Goal: Communication & Community: Answer question/provide support

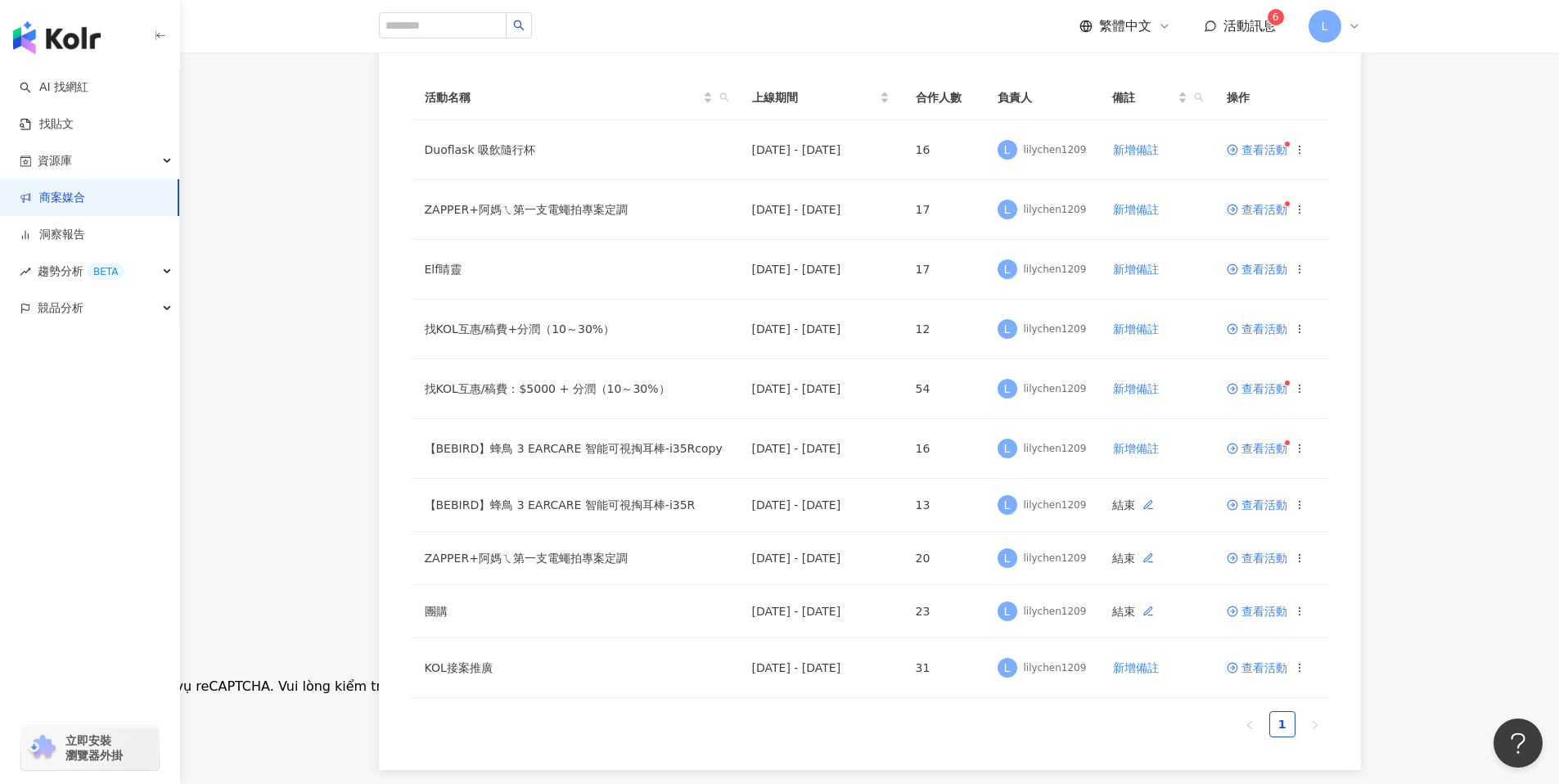
click at [1268, 19] on sup "6" at bounding box center [1276, 17] width 17 height 17
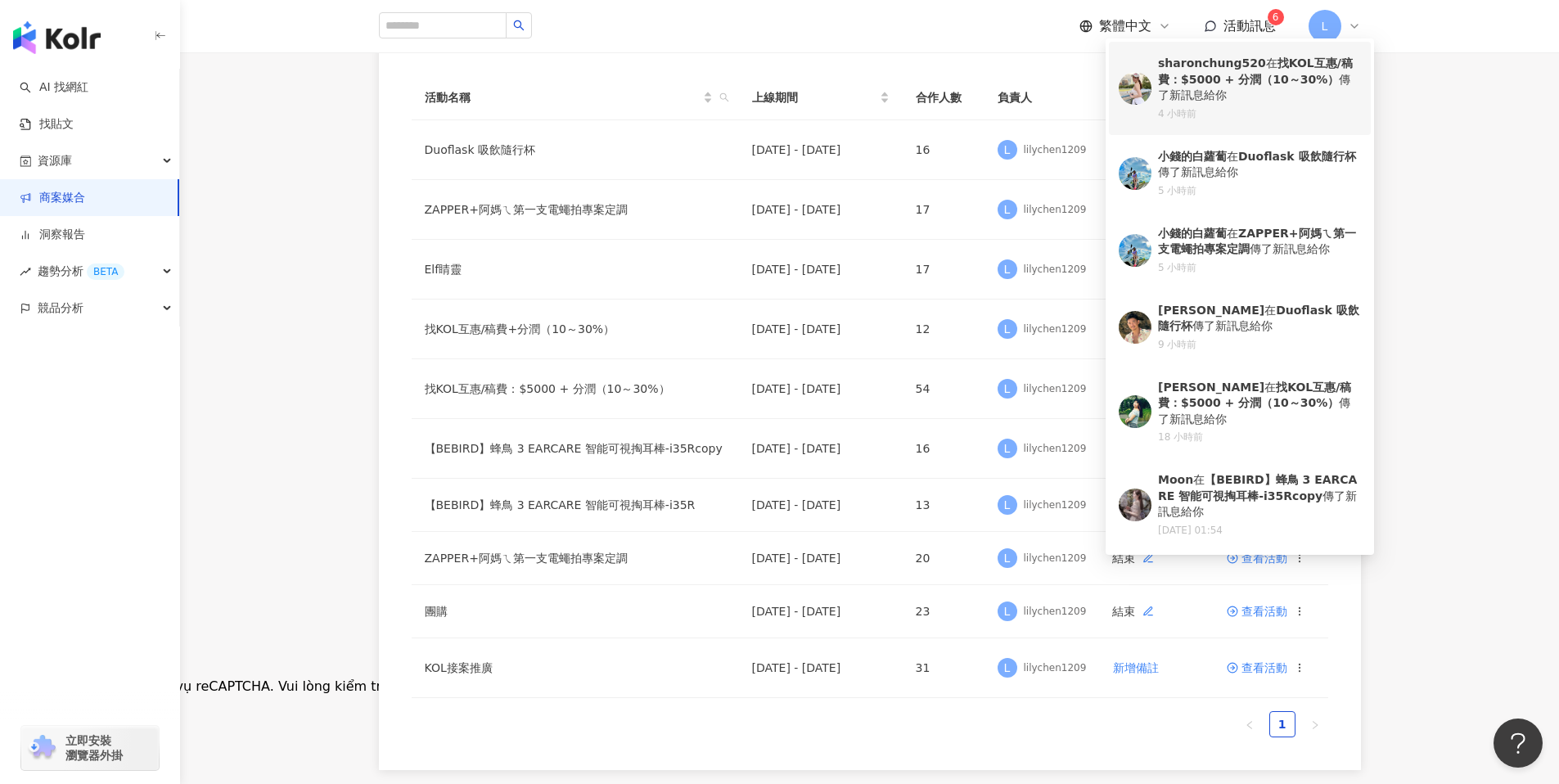
click at [1196, 66] on b "sharonchung520" at bounding box center [1212, 63] width 108 height 13
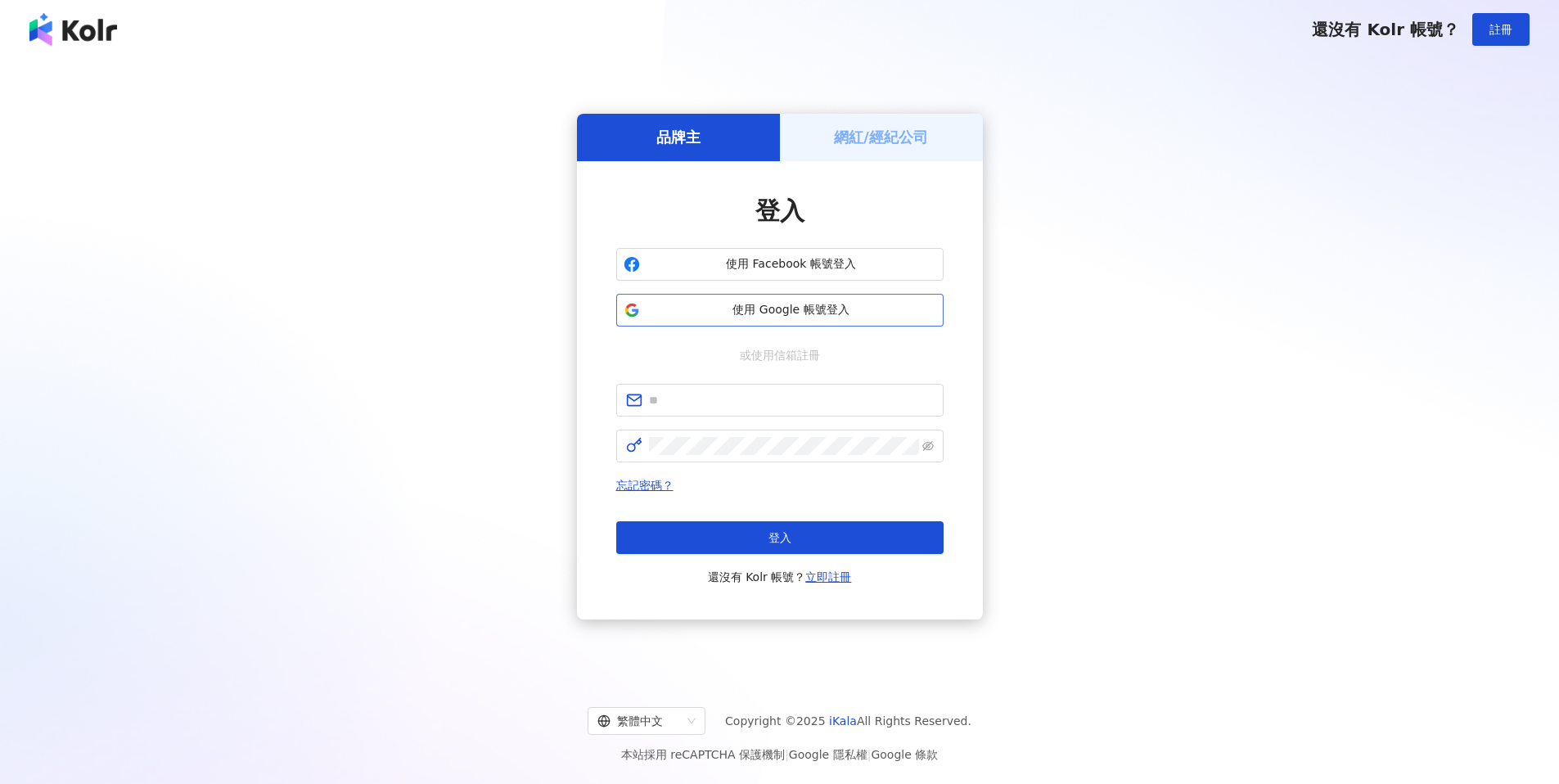
click at [836, 313] on span "使用 Google 帳號登入" at bounding box center [790, 309] width 290 height 17
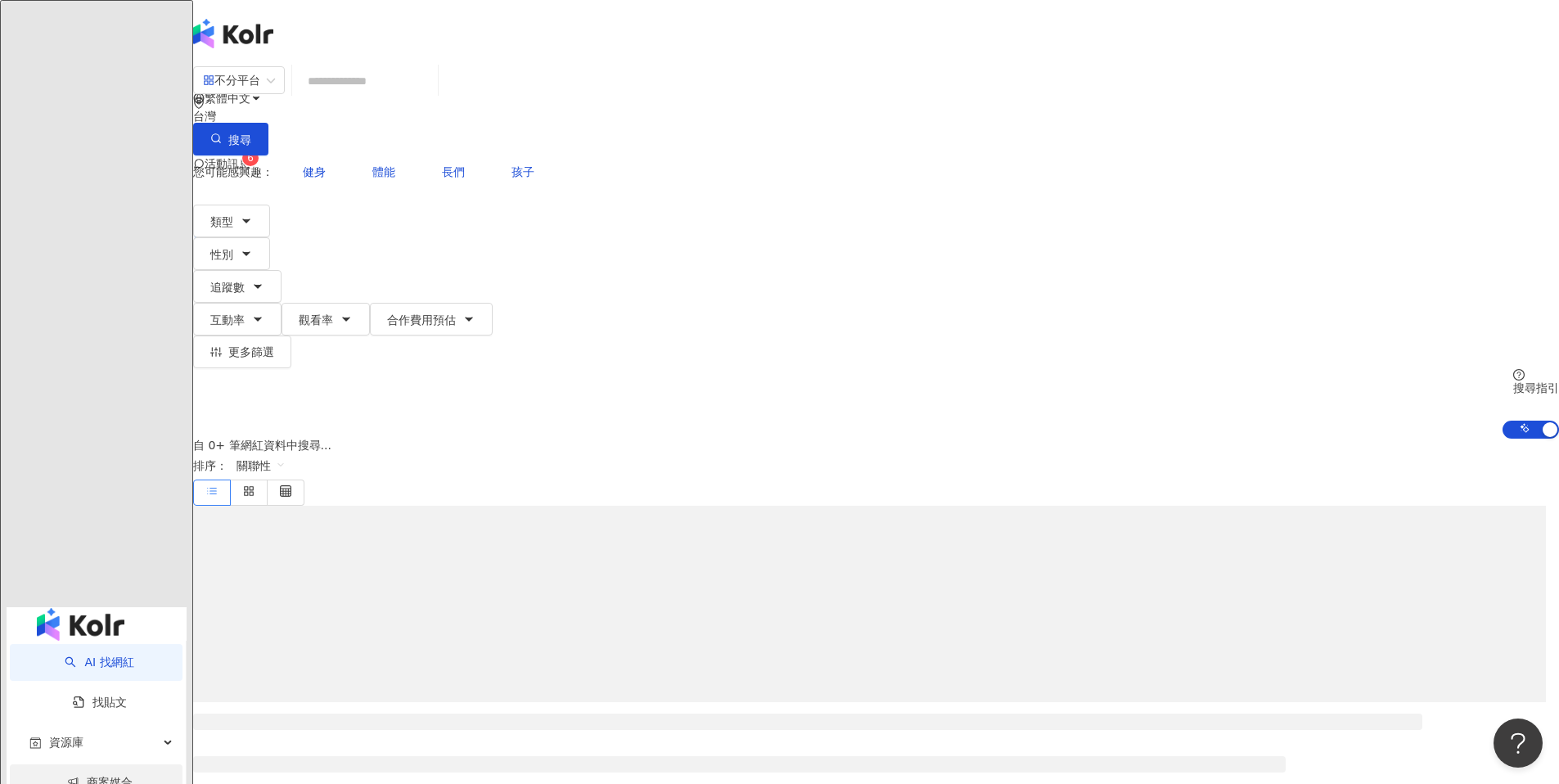
click at [96, 775] on link "商案媒合" at bounding box center [99, 781] width 65 height 13
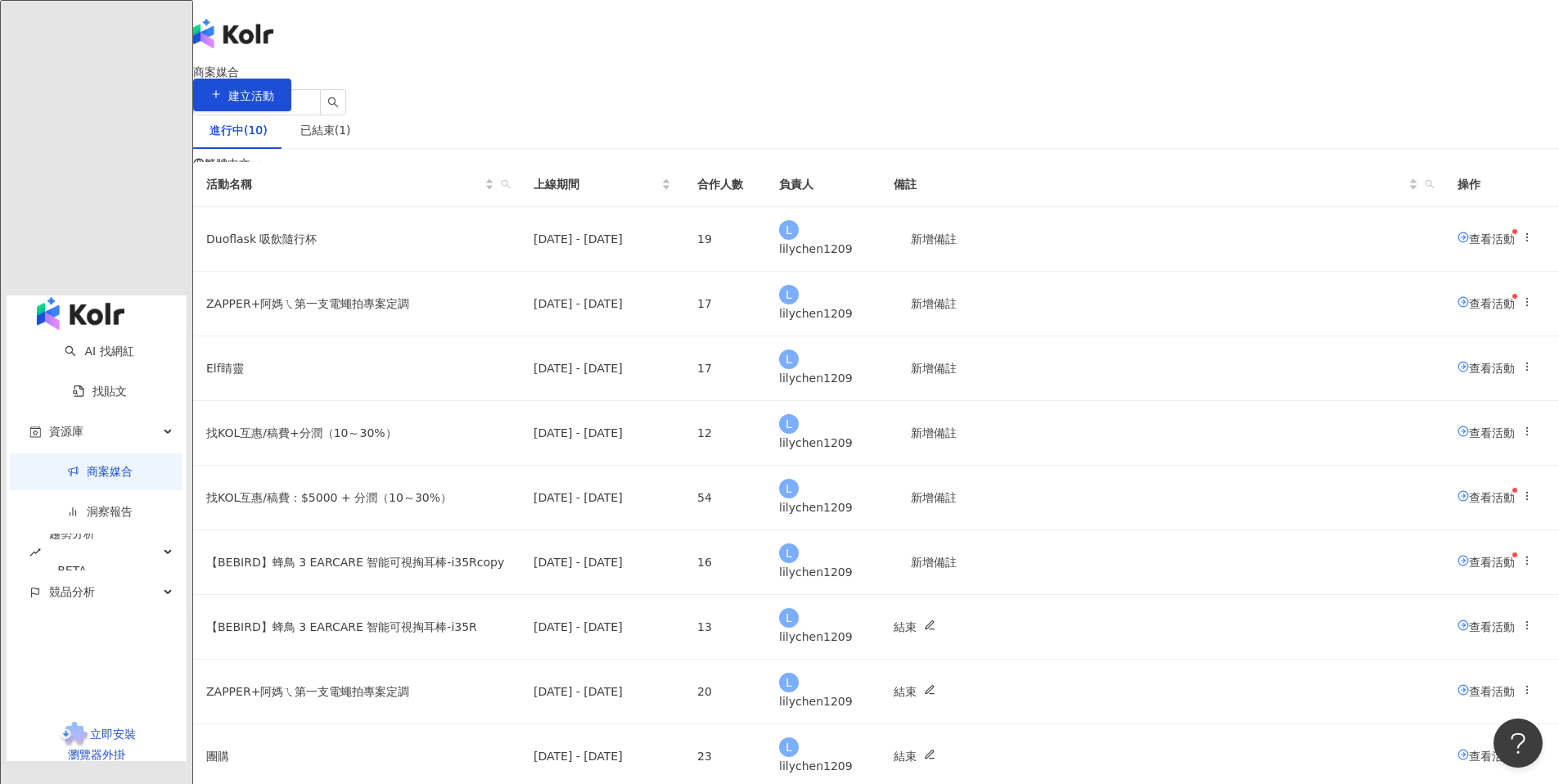
click at [250, 223] on span "活動訊息 6" at bounding box center [227, 229] width 46 height 11
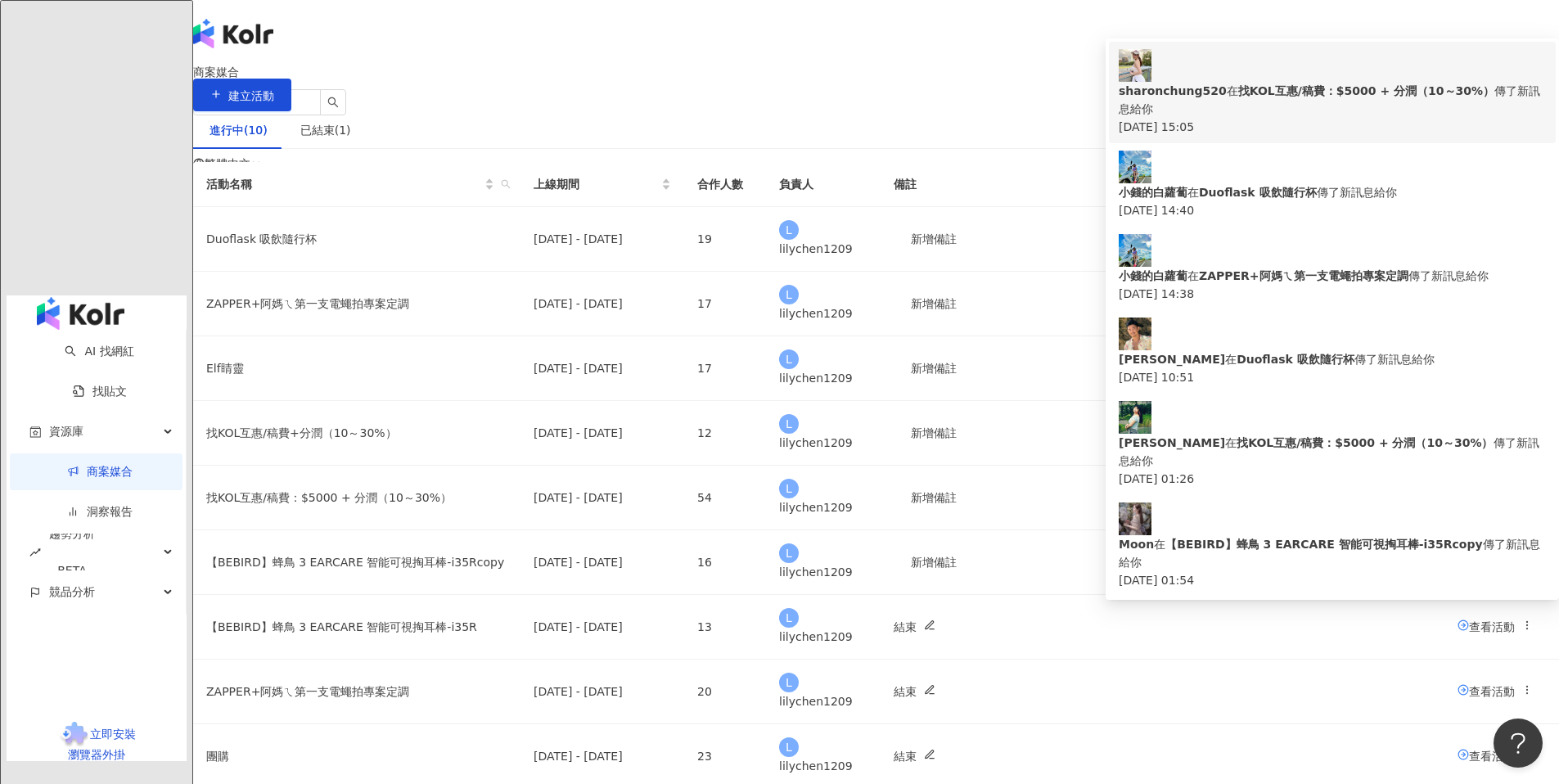
click at [1256, 101] on div "sharonchung520 在 找KOL互惠/稿費：$5000 + 分潤（10～30%） 傳了新訊息給你" at bounding box center [1332, 99] width 427 height 36
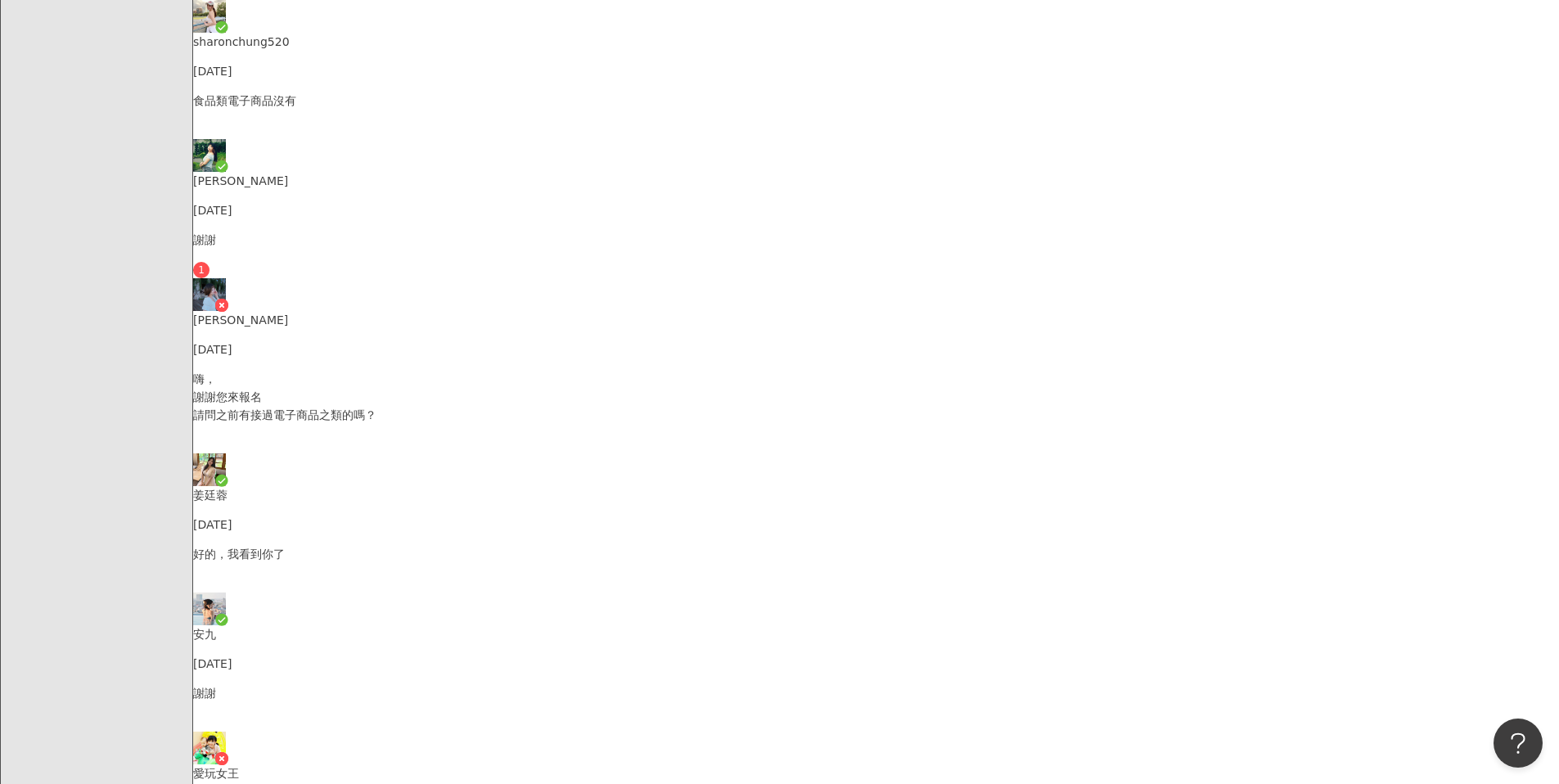
scroll to position [564, 0]
drag, startPoint x: 710, startPoint y: 506, endPoint x: 815, endPoint y: 506, distance: 105.0
copy p "我都是居家清潔類居多"
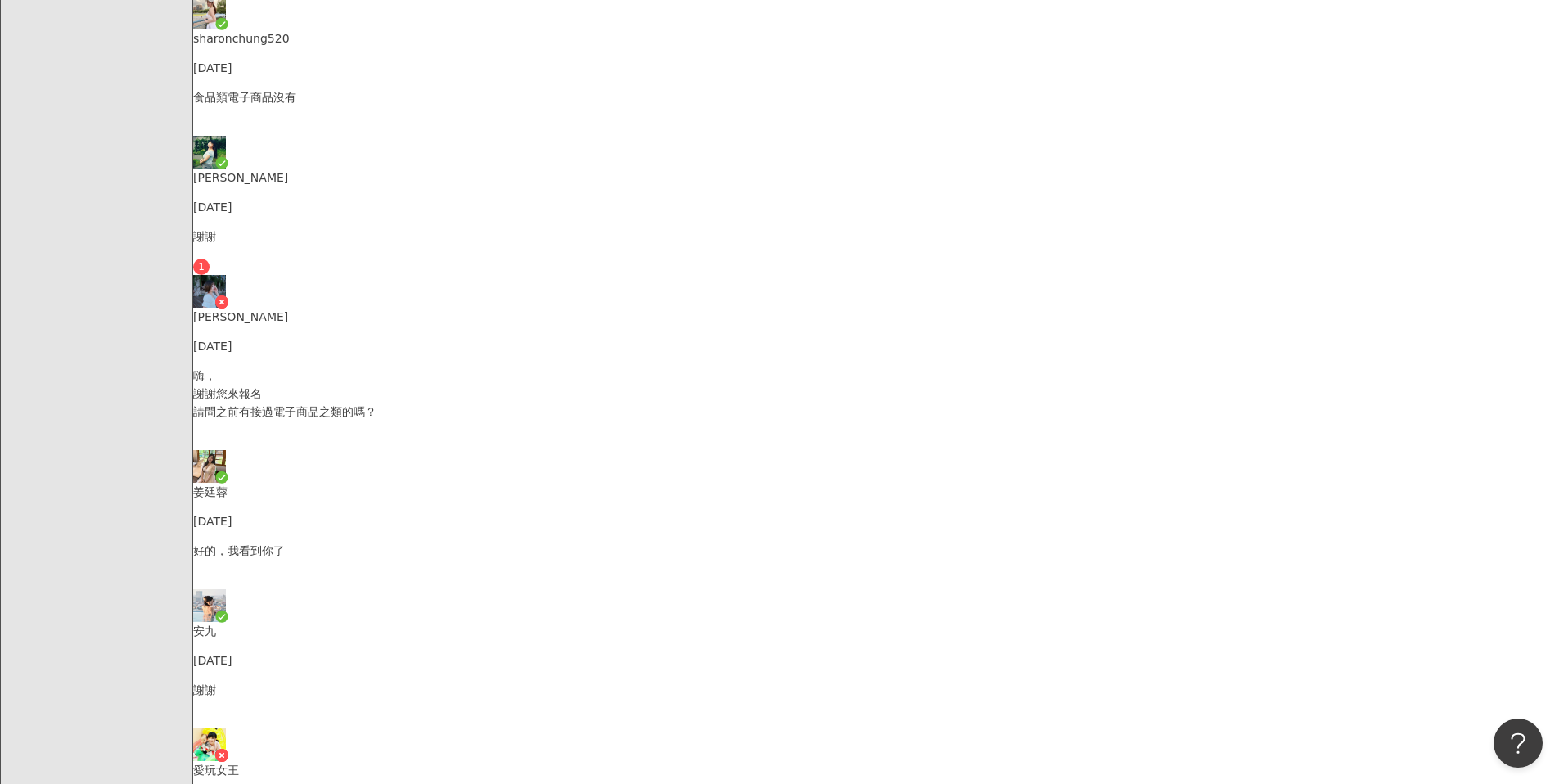
scroll to position [1022, 0]
drag, startPoint x: 697, startPoint y: 503, endPoint x: 856, endPoint y: 512, distance: 159.3
copy p "我都是居家清潔類居多"
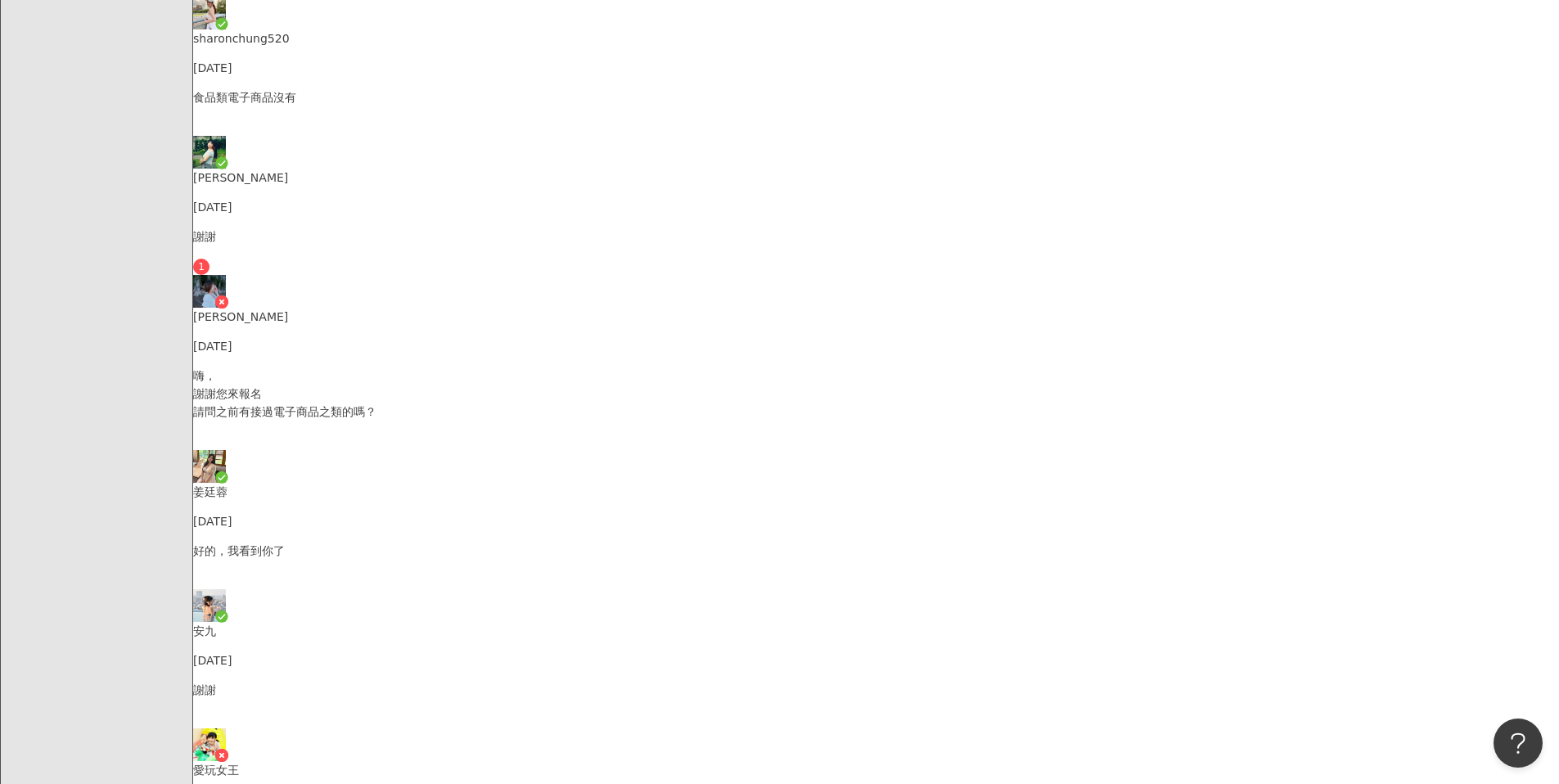
type textarea "**********"
click at [563, 228] on div "謝謝 1" at bounding box center [876, 251] width 1366 height 48
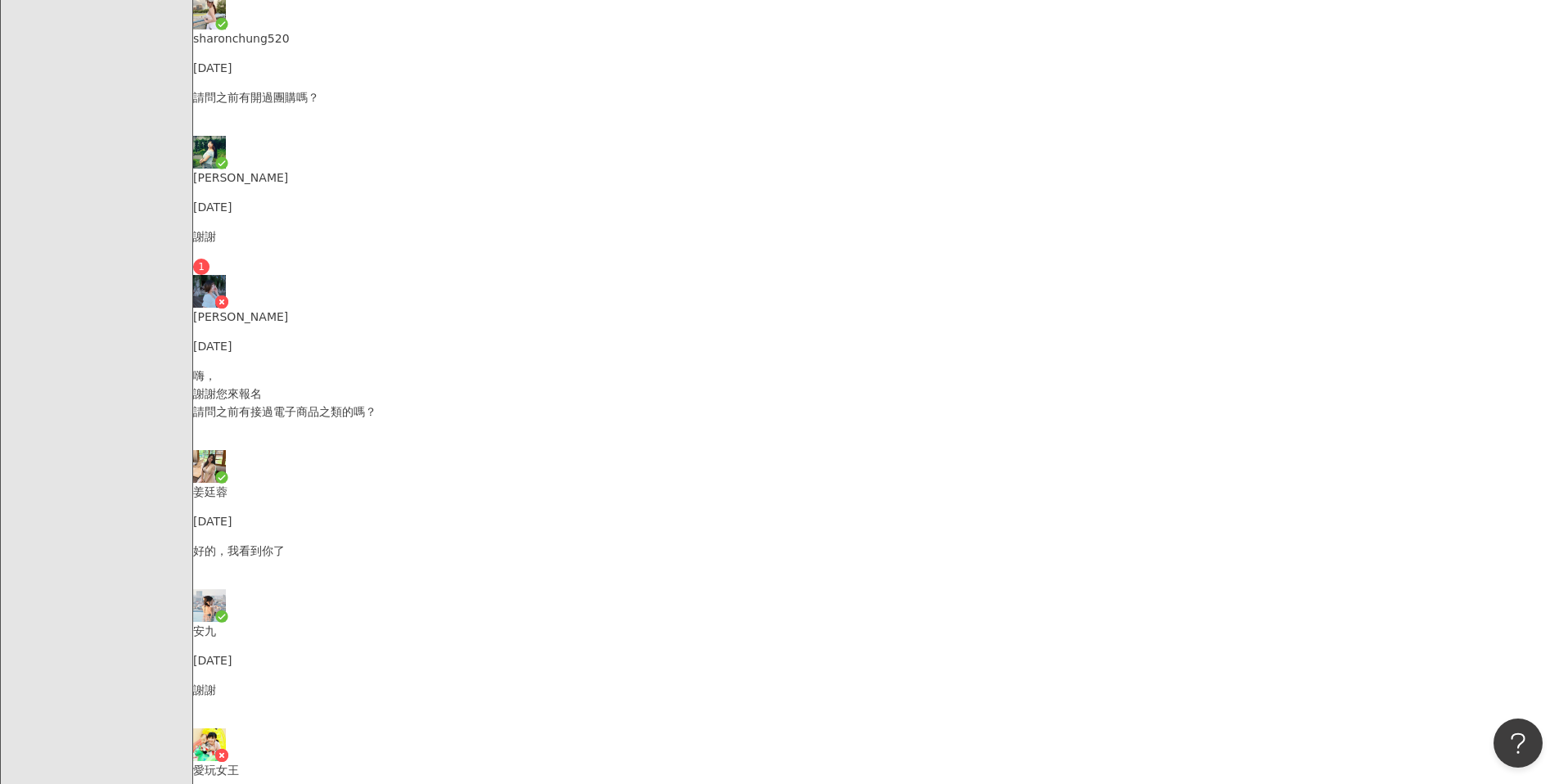
scroll to position [968, 0]
click at [532, 367] on p "嗨， 謝謝您來報名 請問之前有接過電子商品之類的嗎？" at bounding box center [876, 394] width 1366 height 54
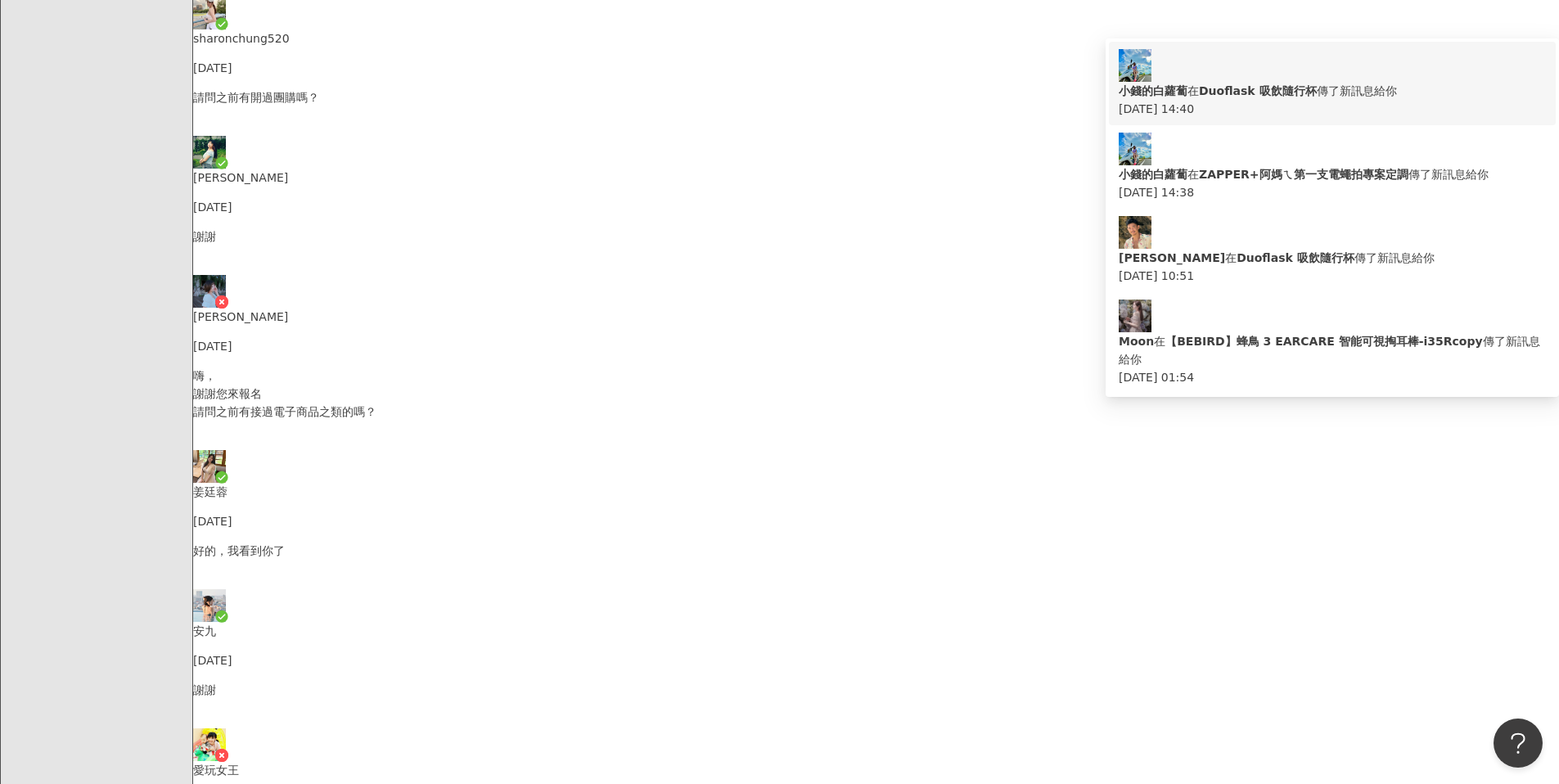
click at [1234, 101] on div "2025/09/01 14:40" at bounding box center [1332, 109] width 427 height 18
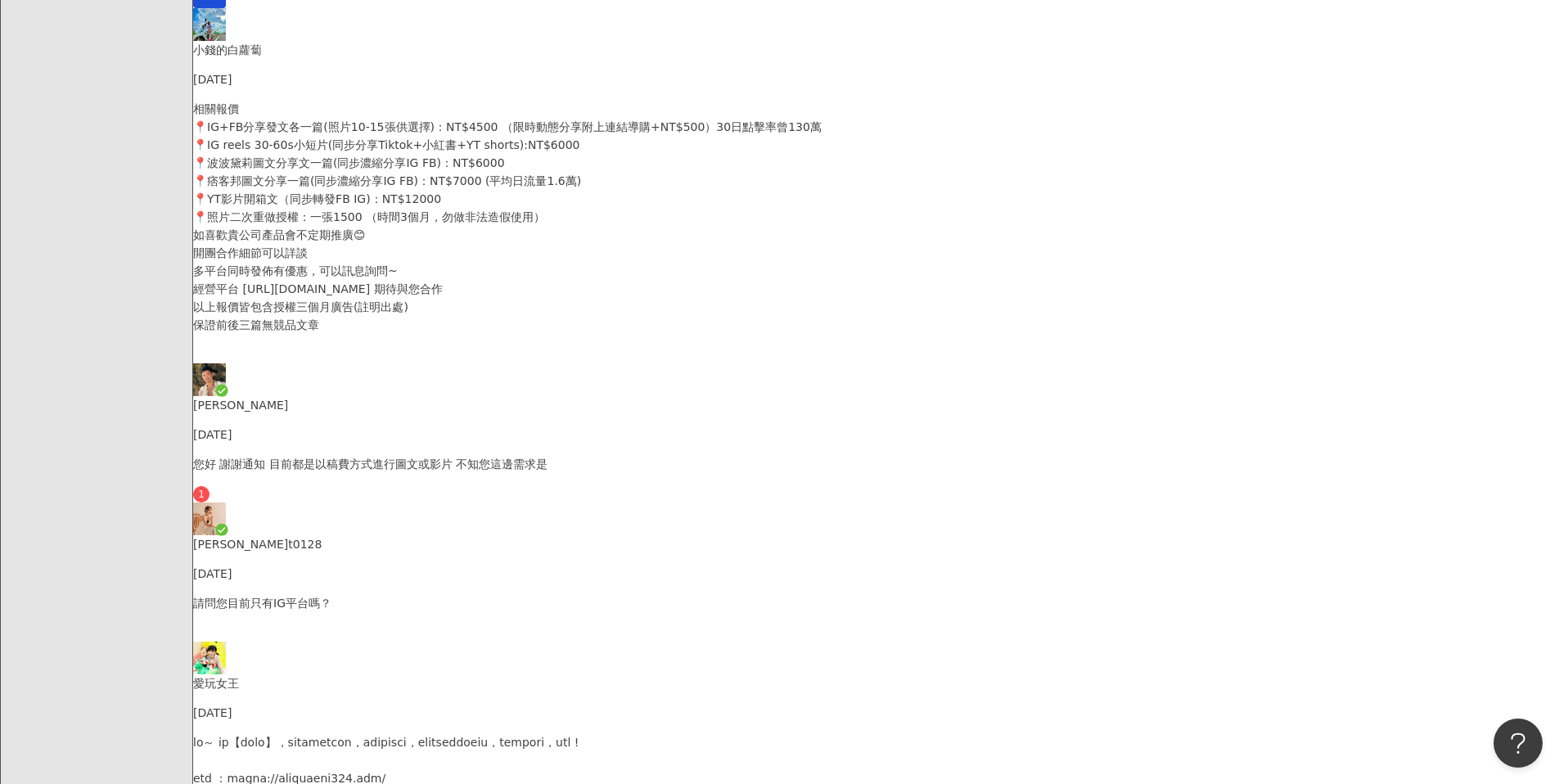
scroll to position [561, 0]
click at [466, 453] on p "您好 謝謝通知 目前都是以稿費方式進行圖文或影片 不知您這邊需求是" at bounding box center [876, 462] width 1366 height 18
type textarea "*"
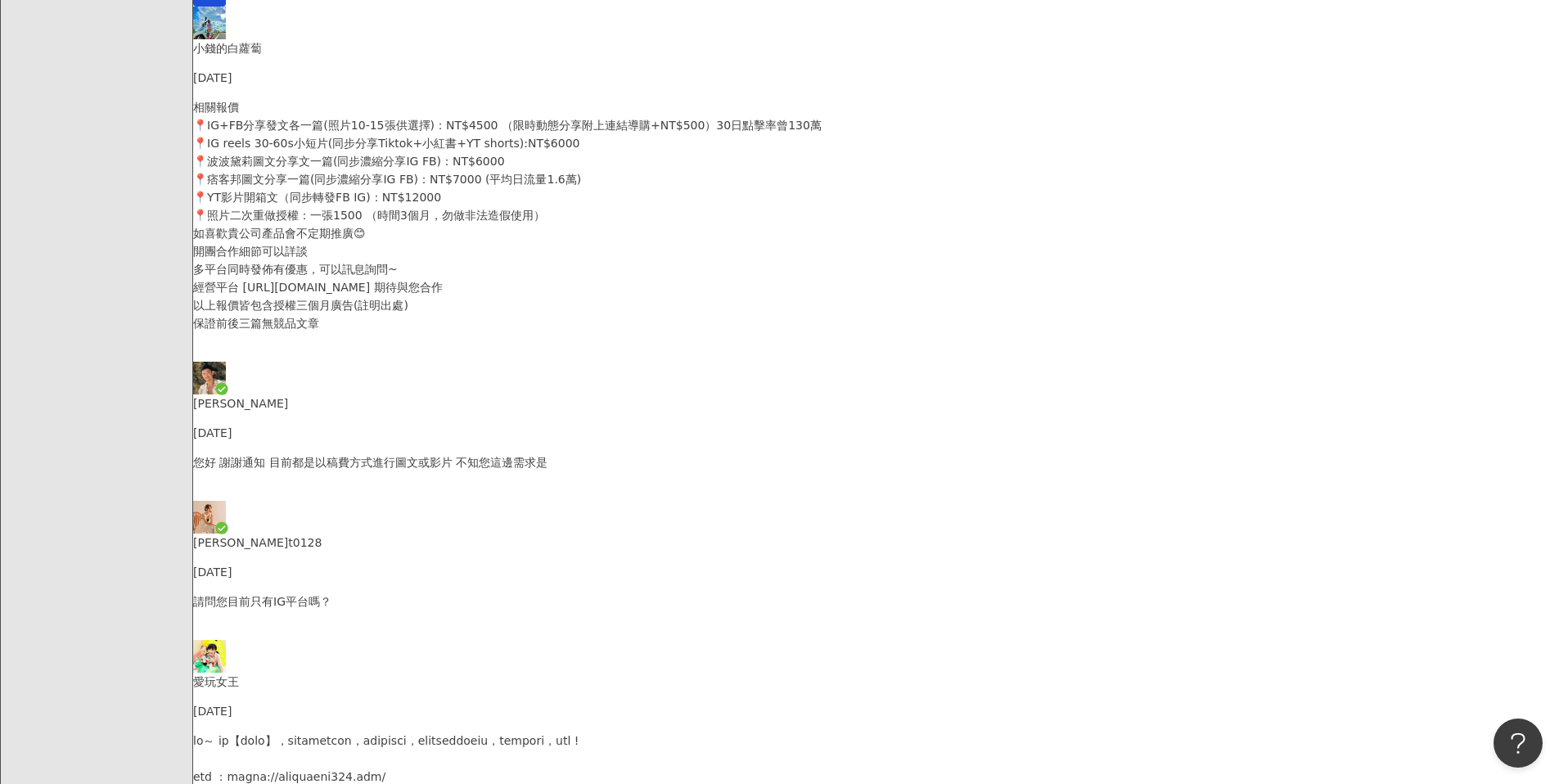
type textarea "*"
paste textarea "**********"
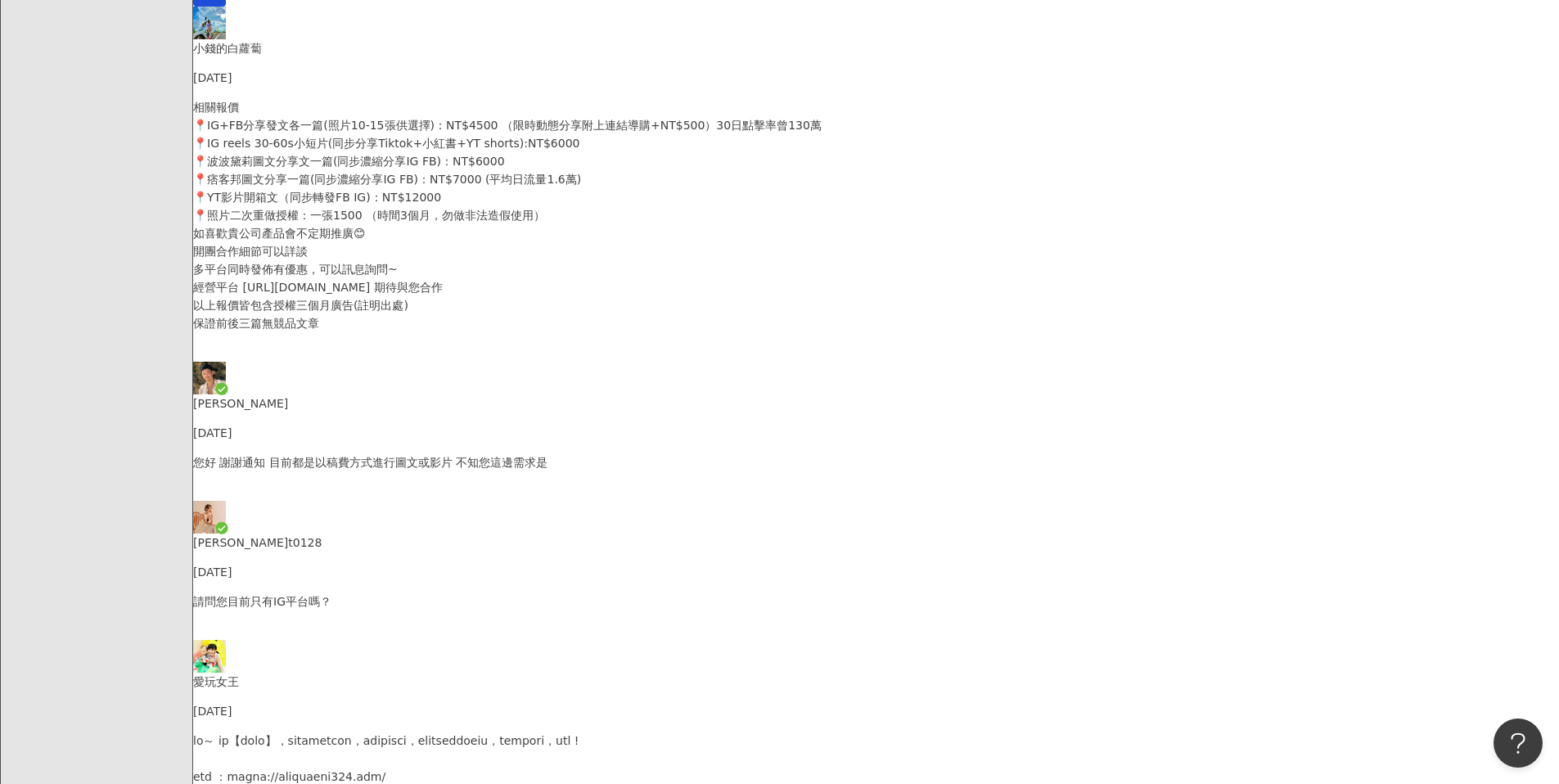
type textarea "**********"
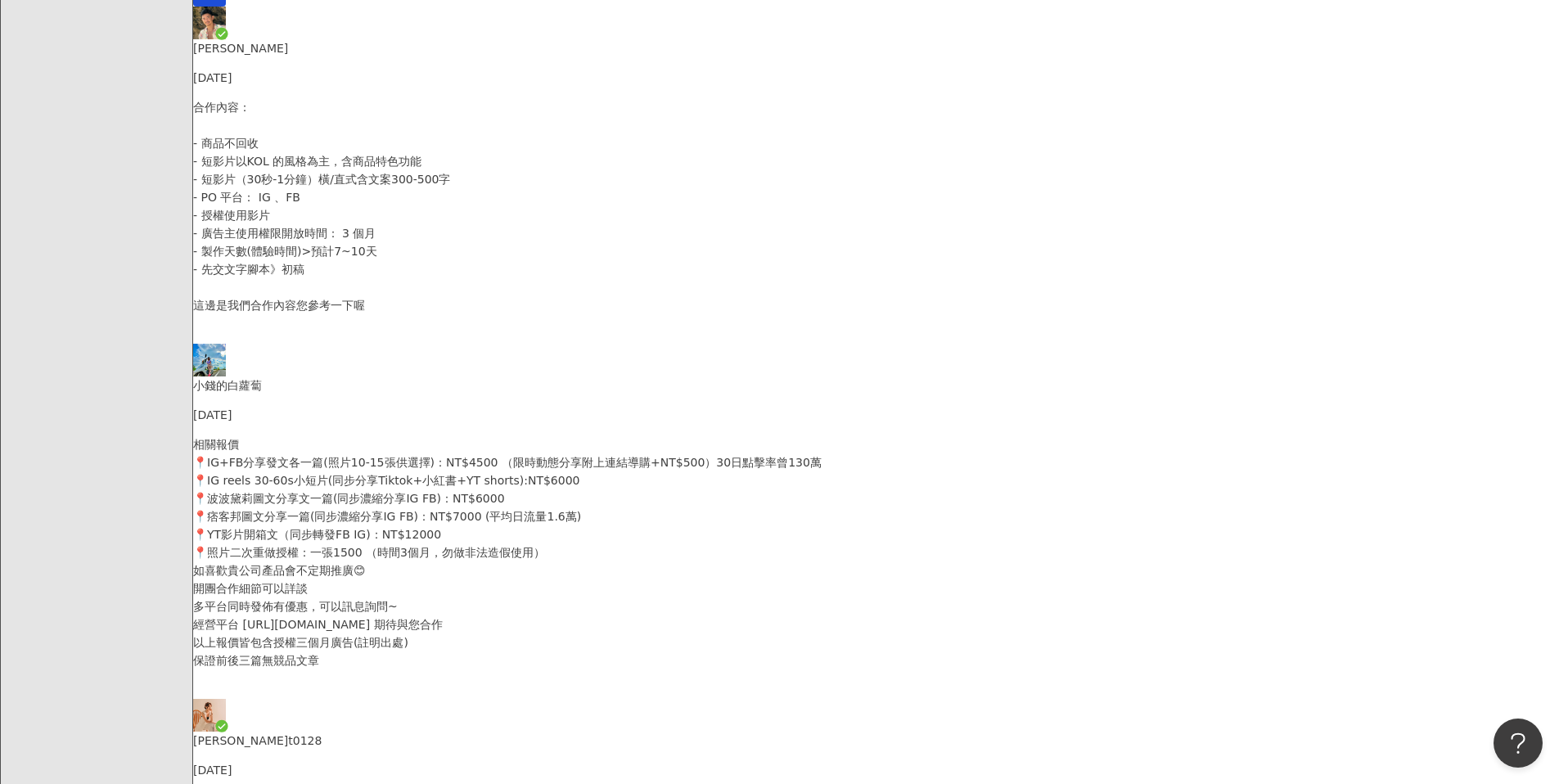
type textarea "**********"
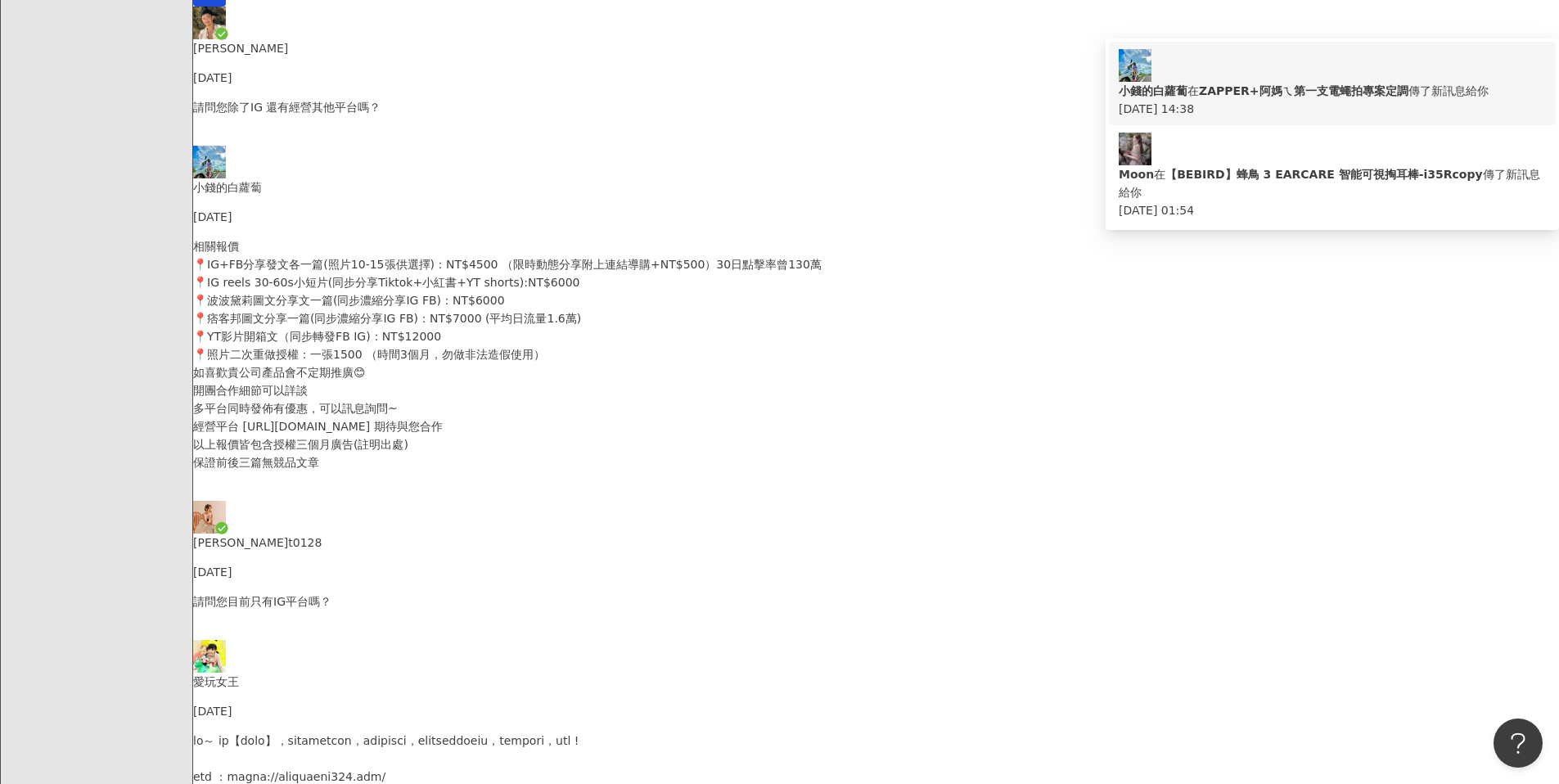
click at [1234, 100] on div "2025/09/01 14:38" at bounding box center [1332, 109] width 427 height 18
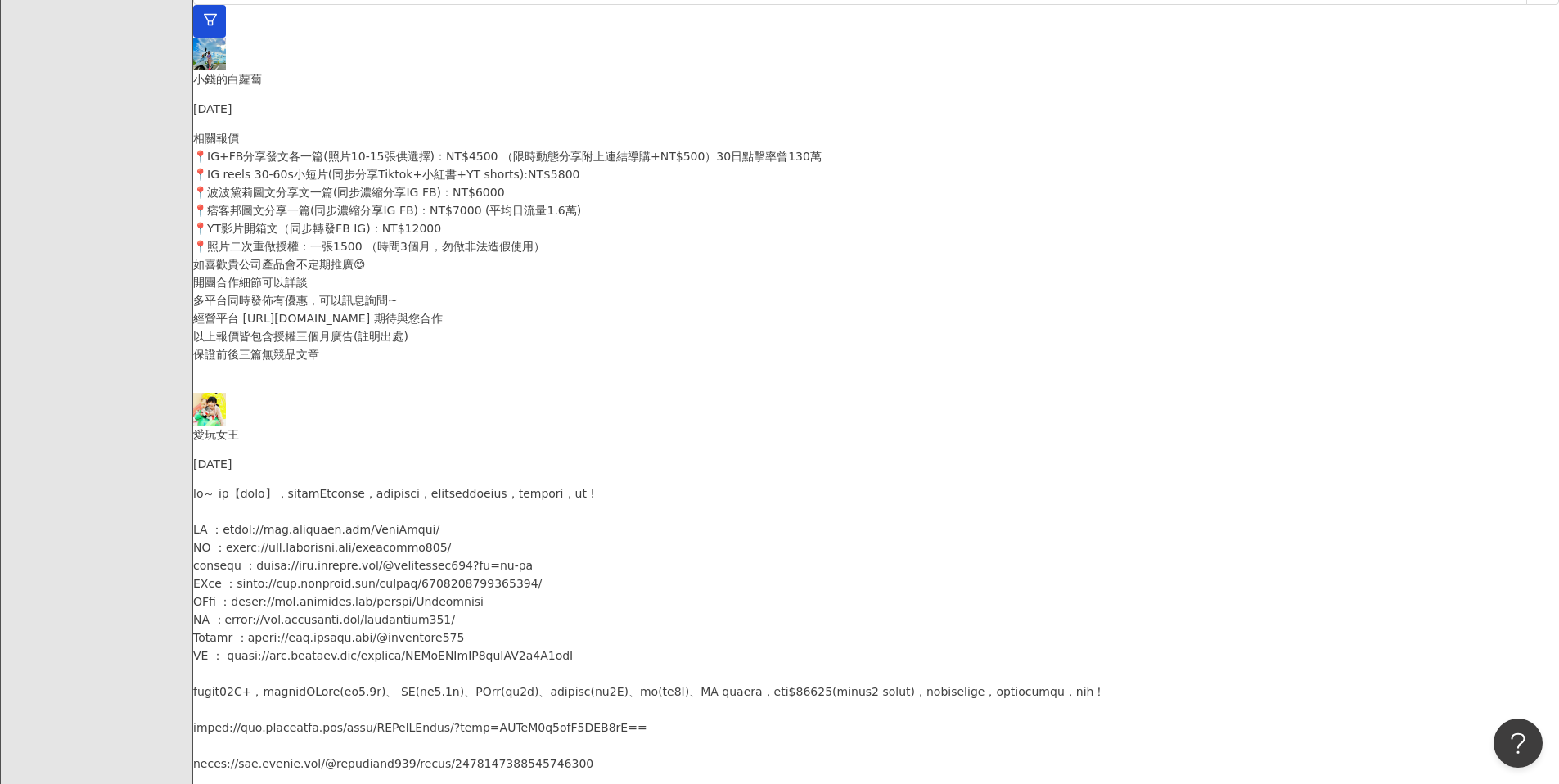
scroll to position [511, 0]
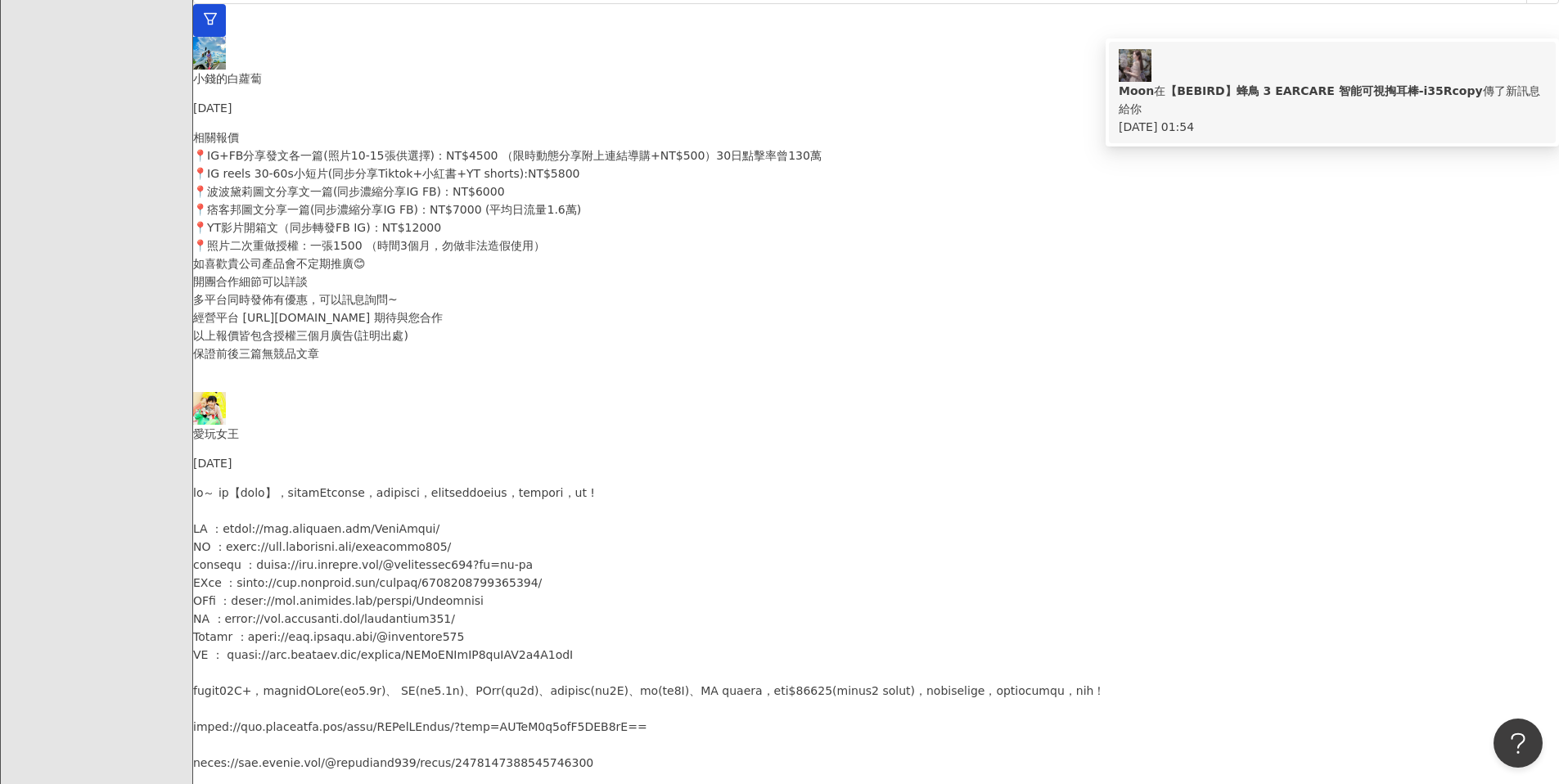
click at [1238, 84] on b "【BEBIRD】蜂鳥 3 EARCARE 智能可視掏耳棒-i35Rcopy" at bounding box center [1323, 90] width 316 height 13
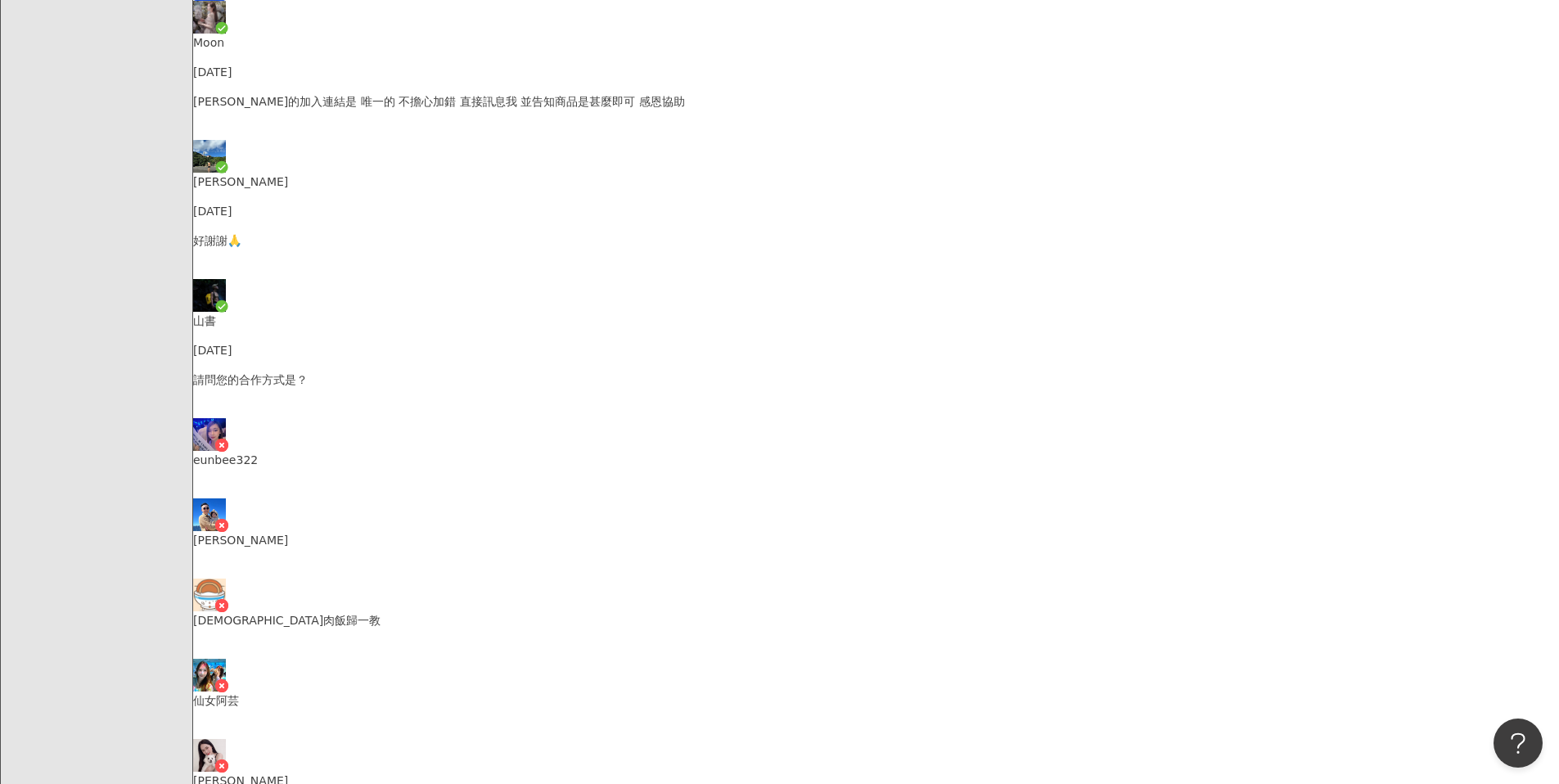
scroll to position [738, 0]
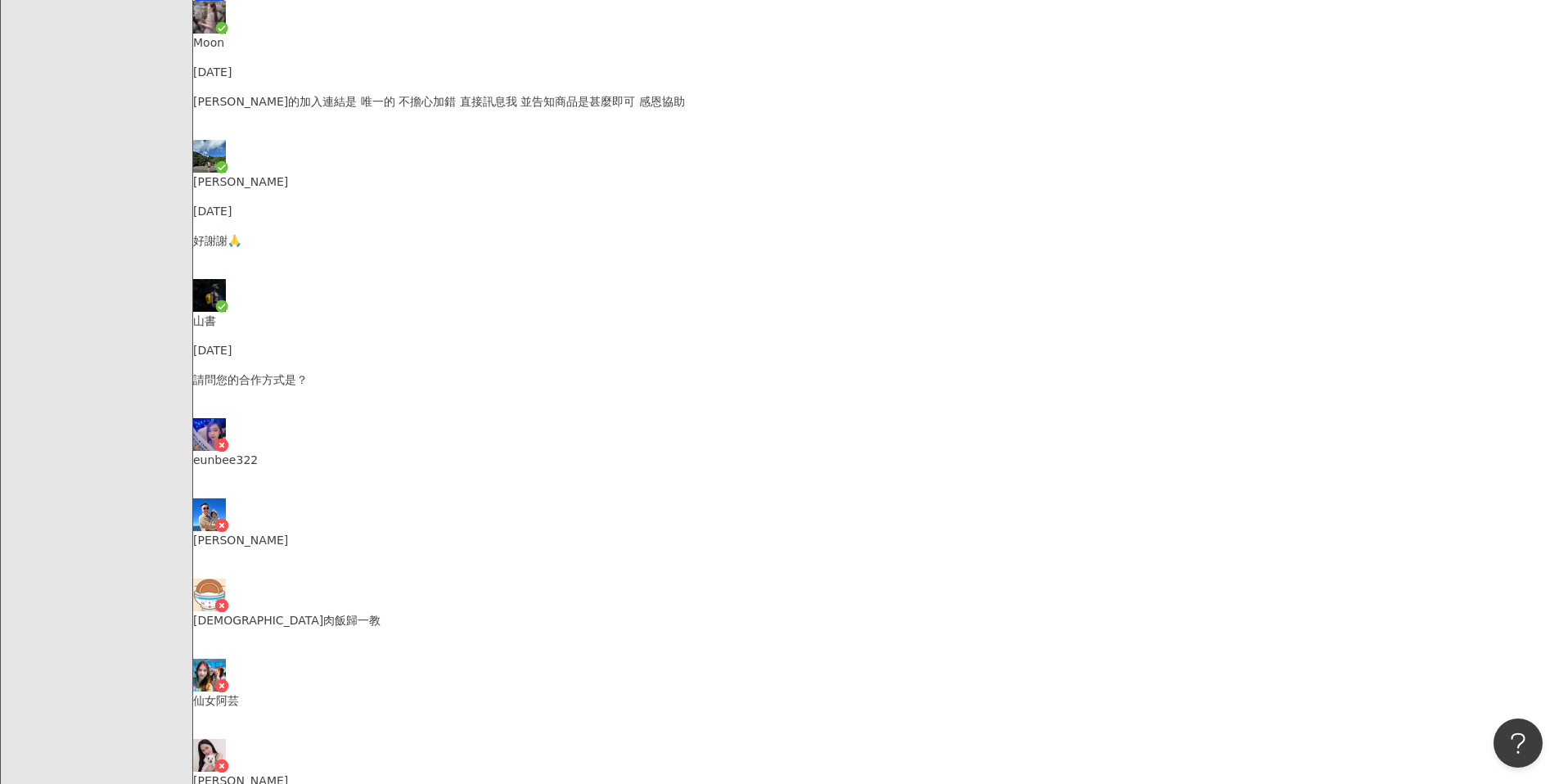
drag, startPoint x: 742, startPoint y: 319, endPoint x: 783, endPoint y: 318, distance: 41.0
drag, startPoint x: 800, startPoint y: 316, endPoint x: 743, endPoint y: 319, distance: 57.1
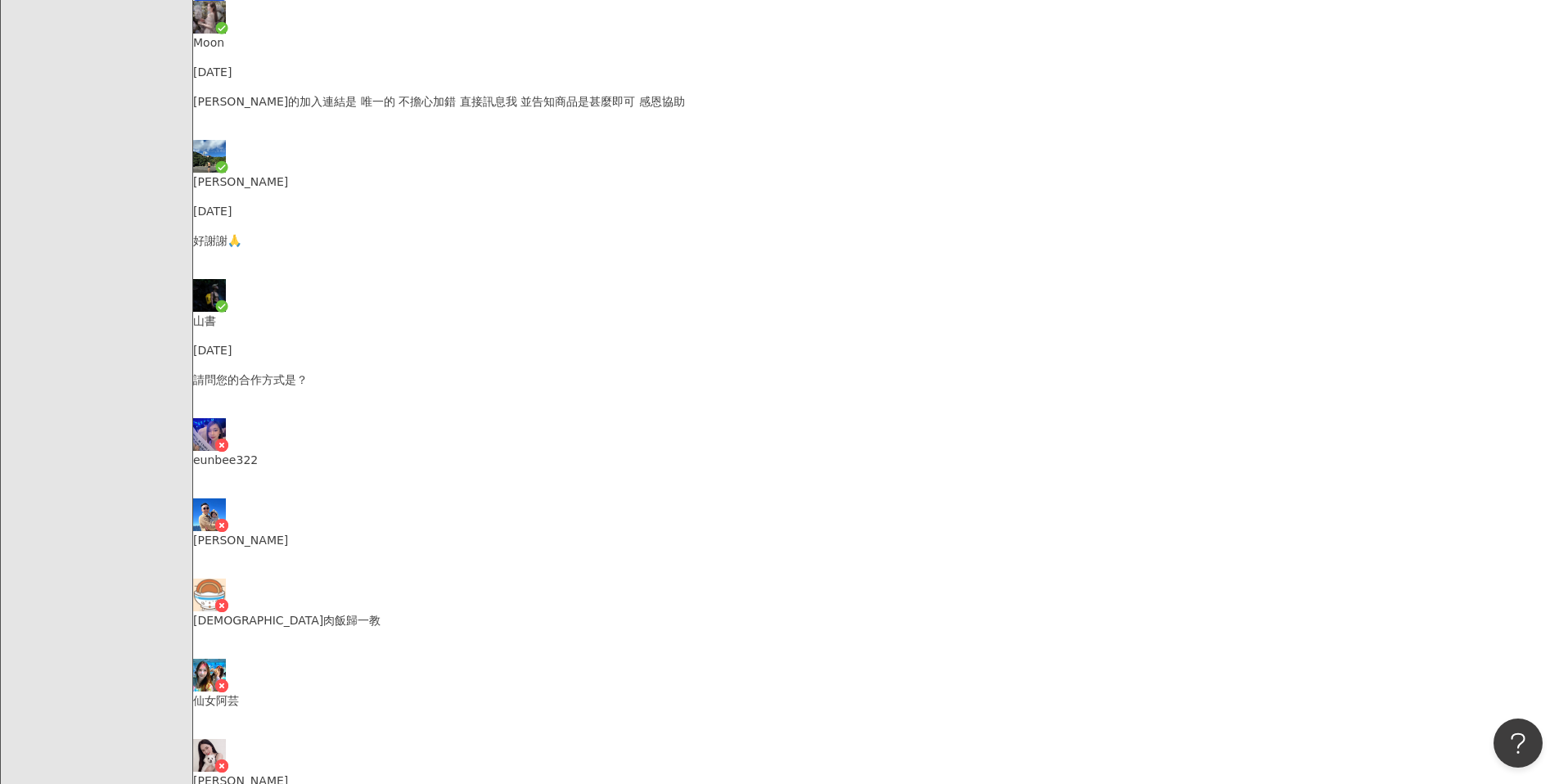
drag, startPoint x: 739, startPoint y: 319, endPoint x: 802, endPoint y: 317, distance: 63.0
copy p "ch20170215"
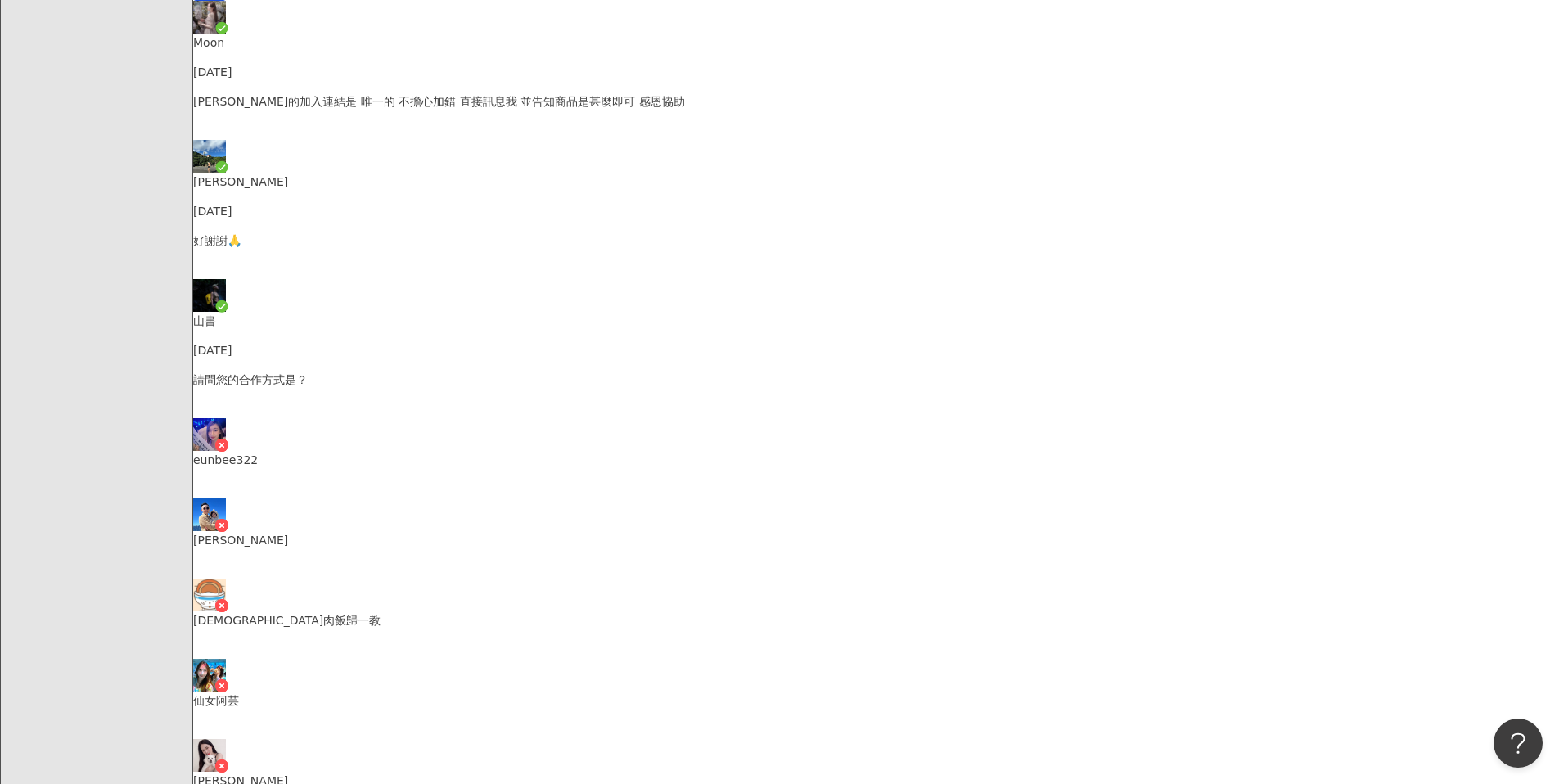
type textarea "*******"
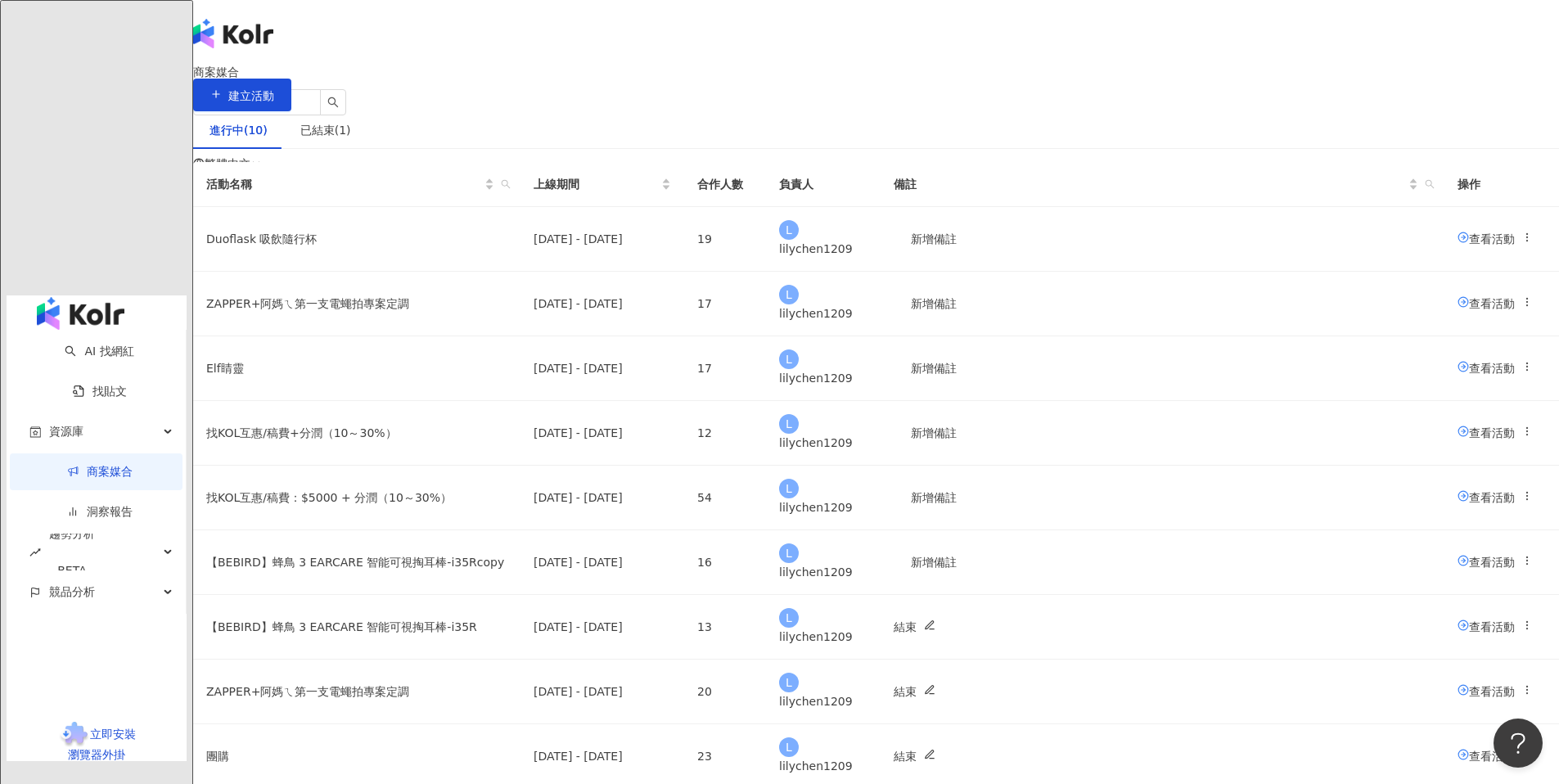
click at [1418, 406] on div "活動名稱 上線期間 合作人數 負責人 備註 操作 Duoflask 吸飲隨行杯 2025/8/22 - 2025/9/30 19 L lilychen1209…" at bounding box center [876, 533] width 1366 height 743
click at [1457, 244] on span "查看活動" at bounding box center [1486, 237] width 57 height 13
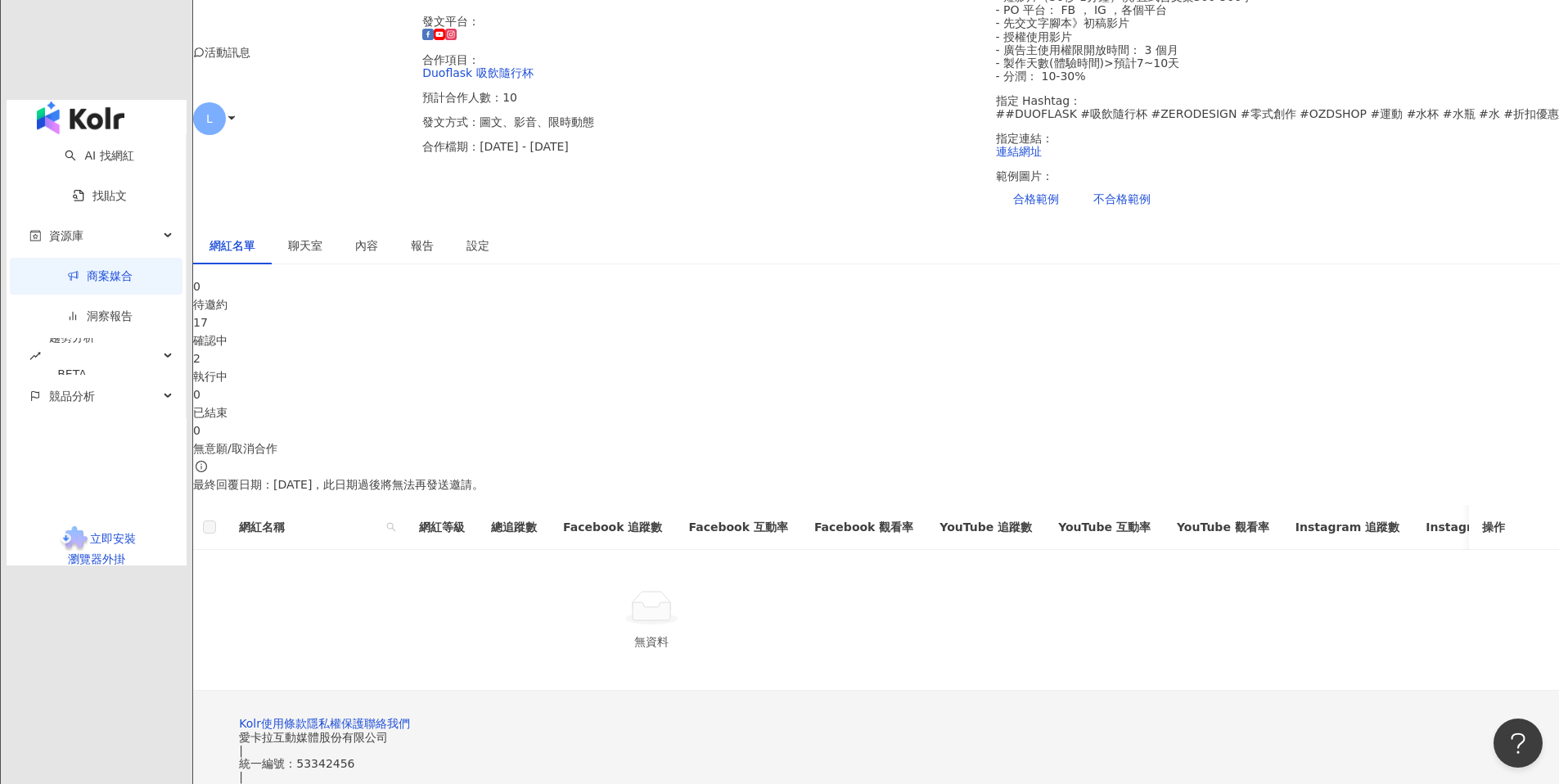
scroll to position [196, 0]
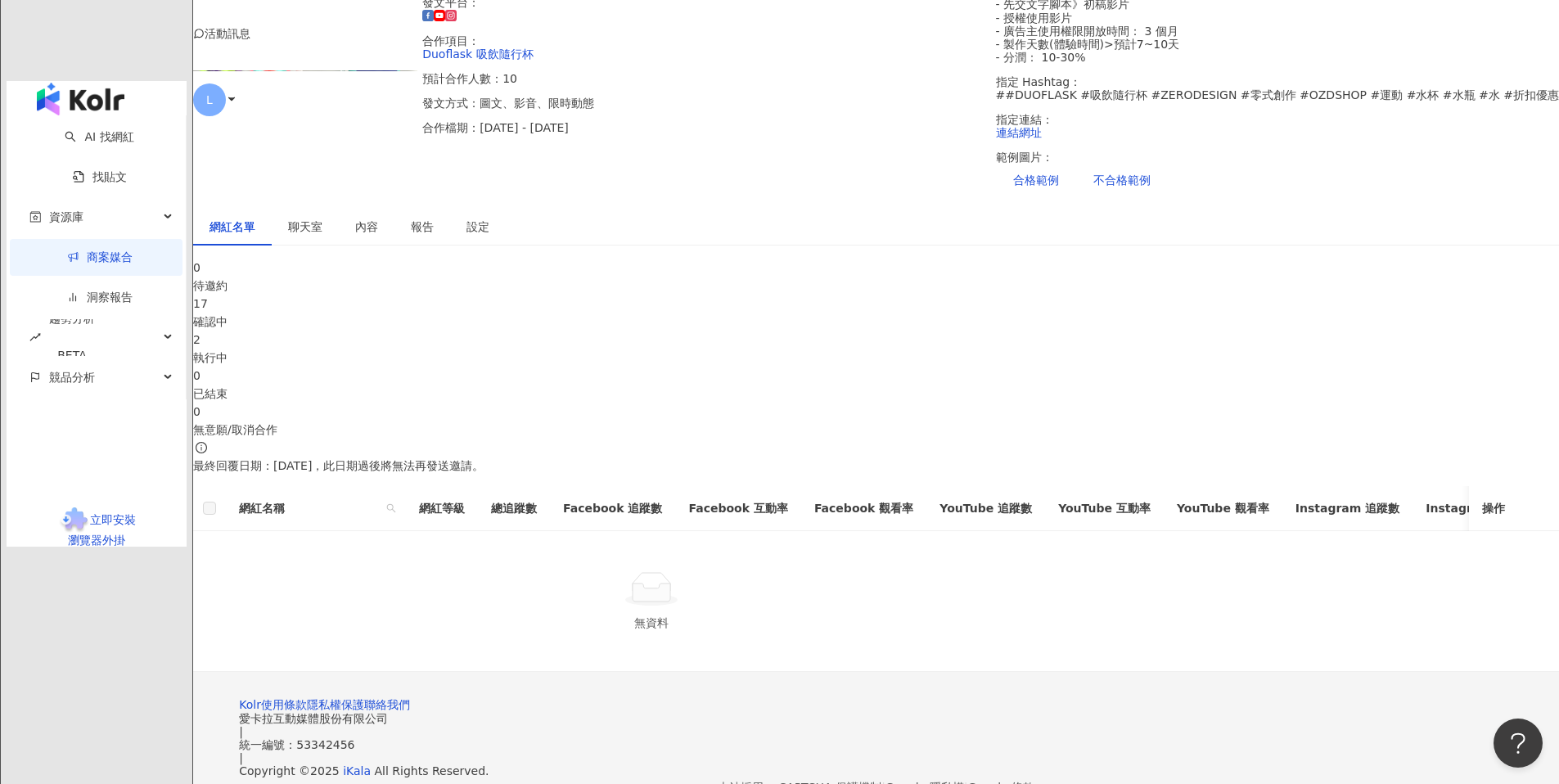
click at [323, 236] on div "聊天室" at bounding box center [305, 226] width 35 height 18
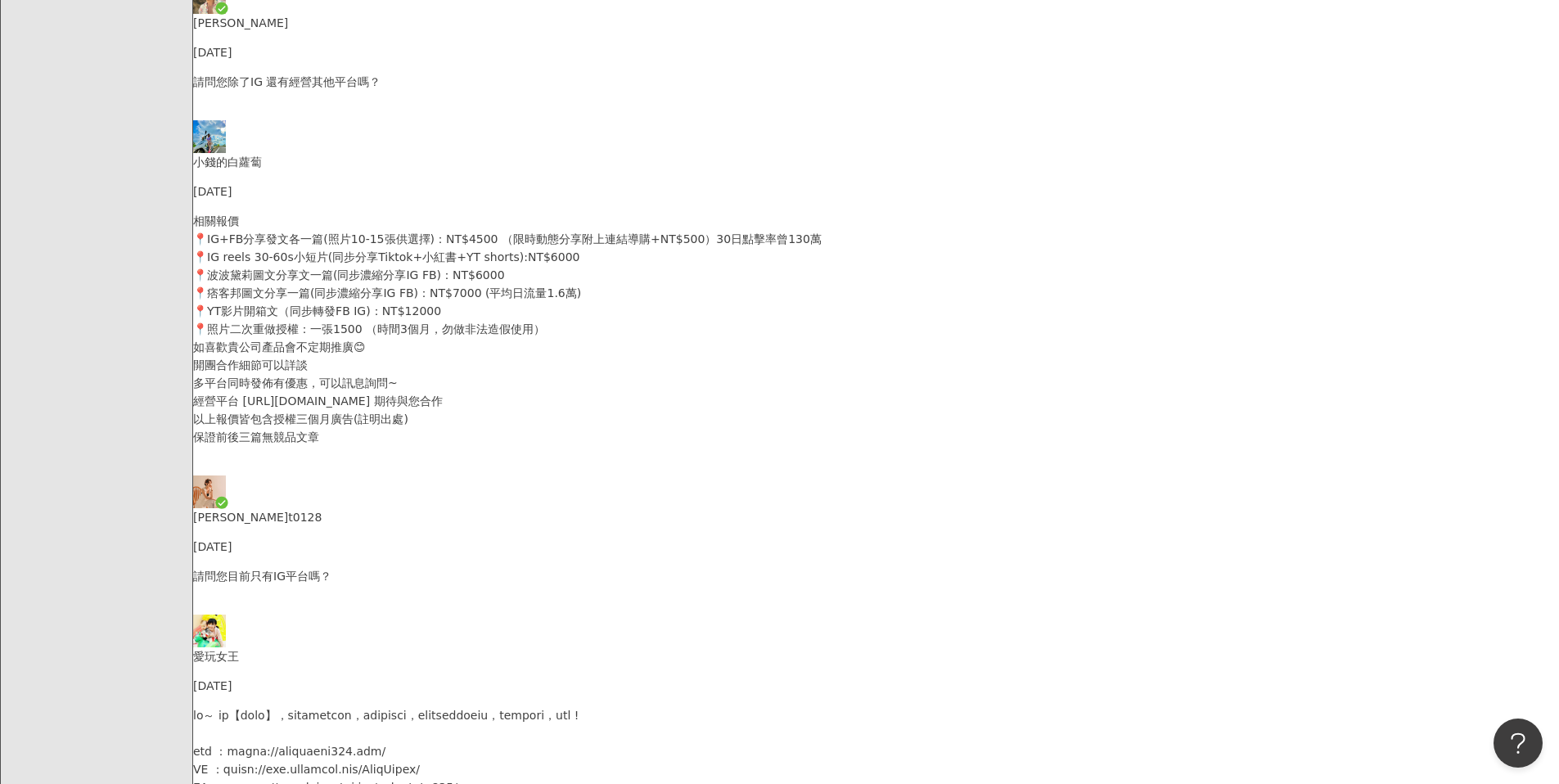
scroll to position [495, 0]
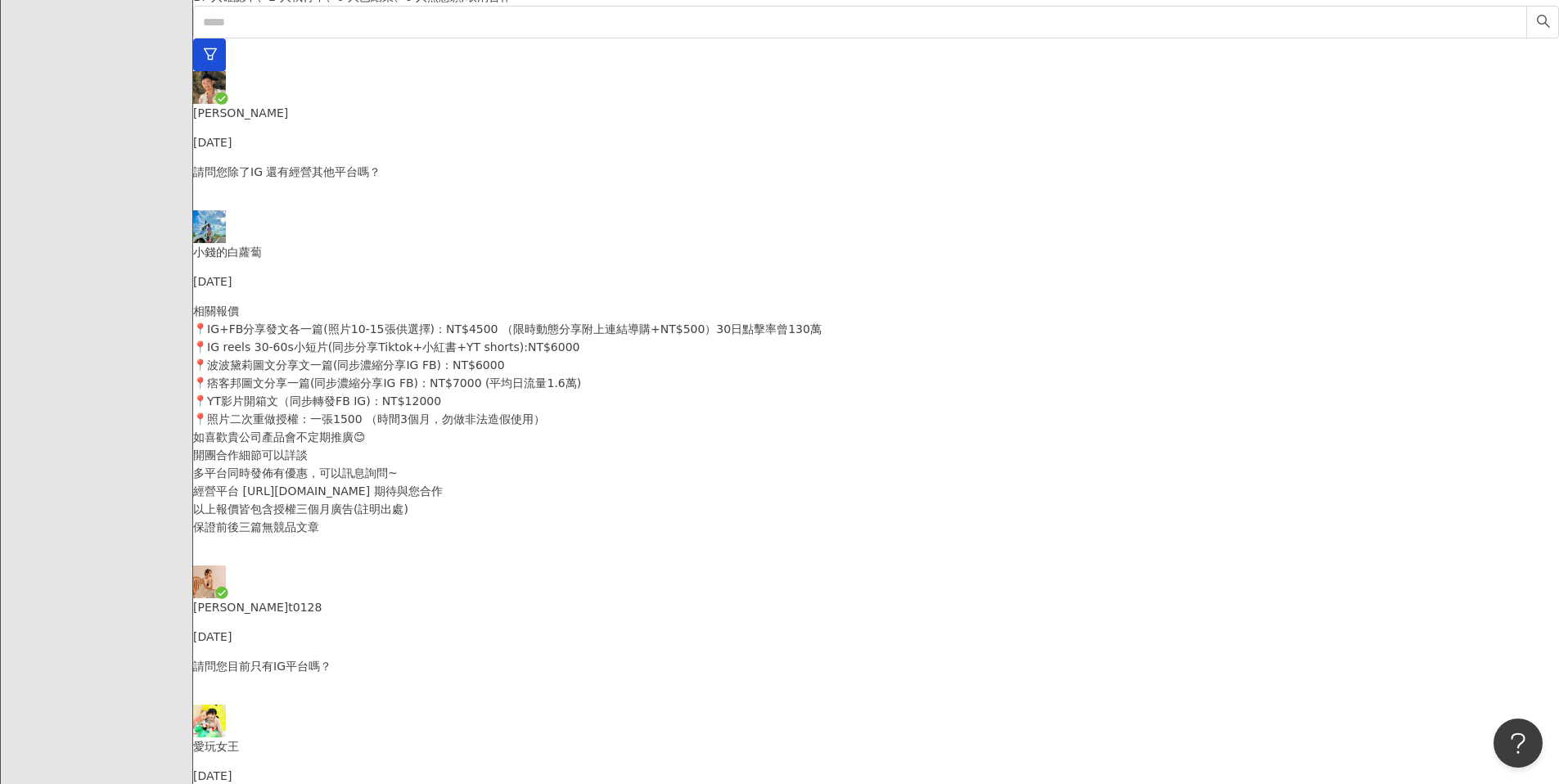
type textarea "*****"
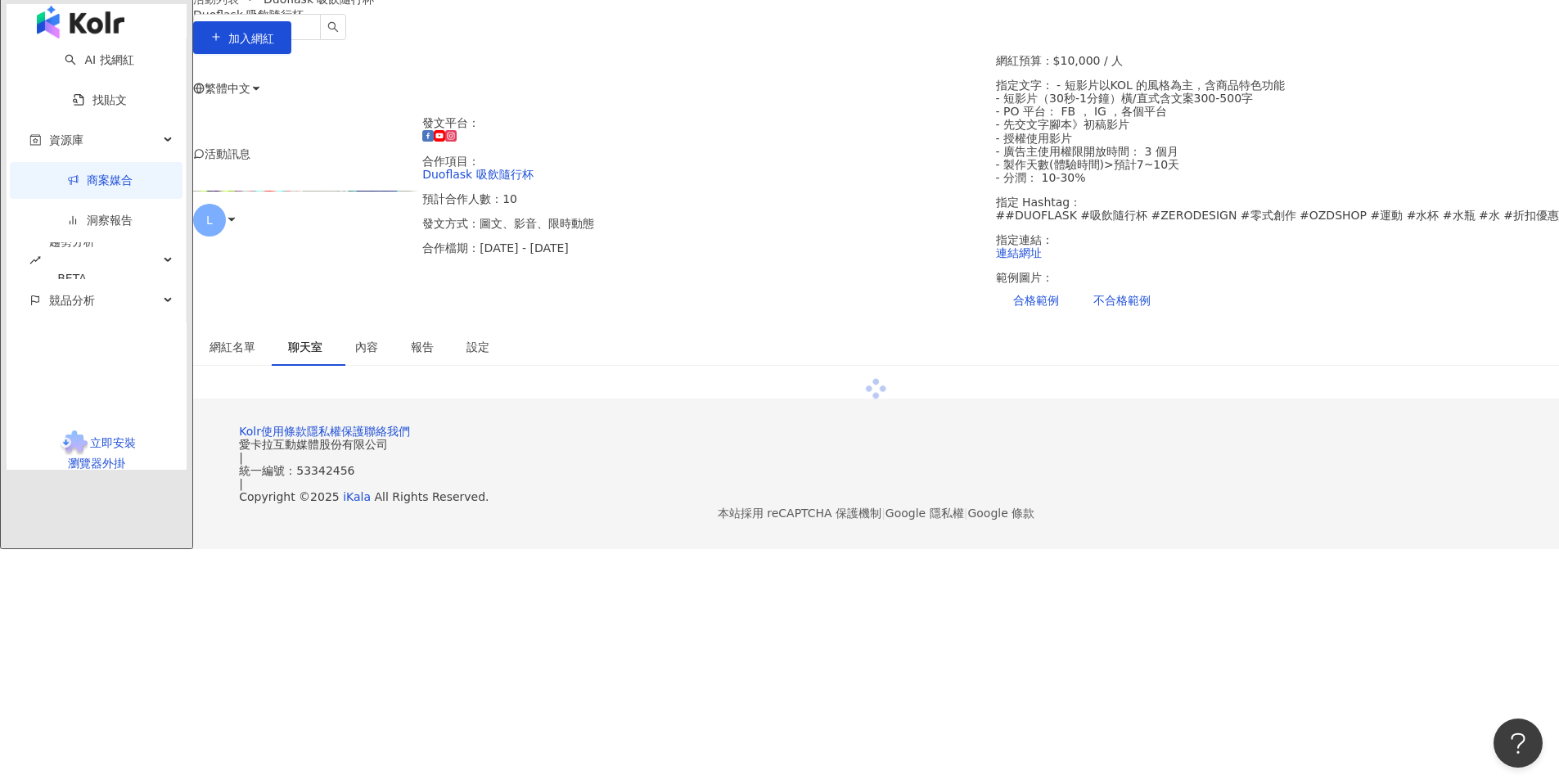
scroll to position [614, 0]
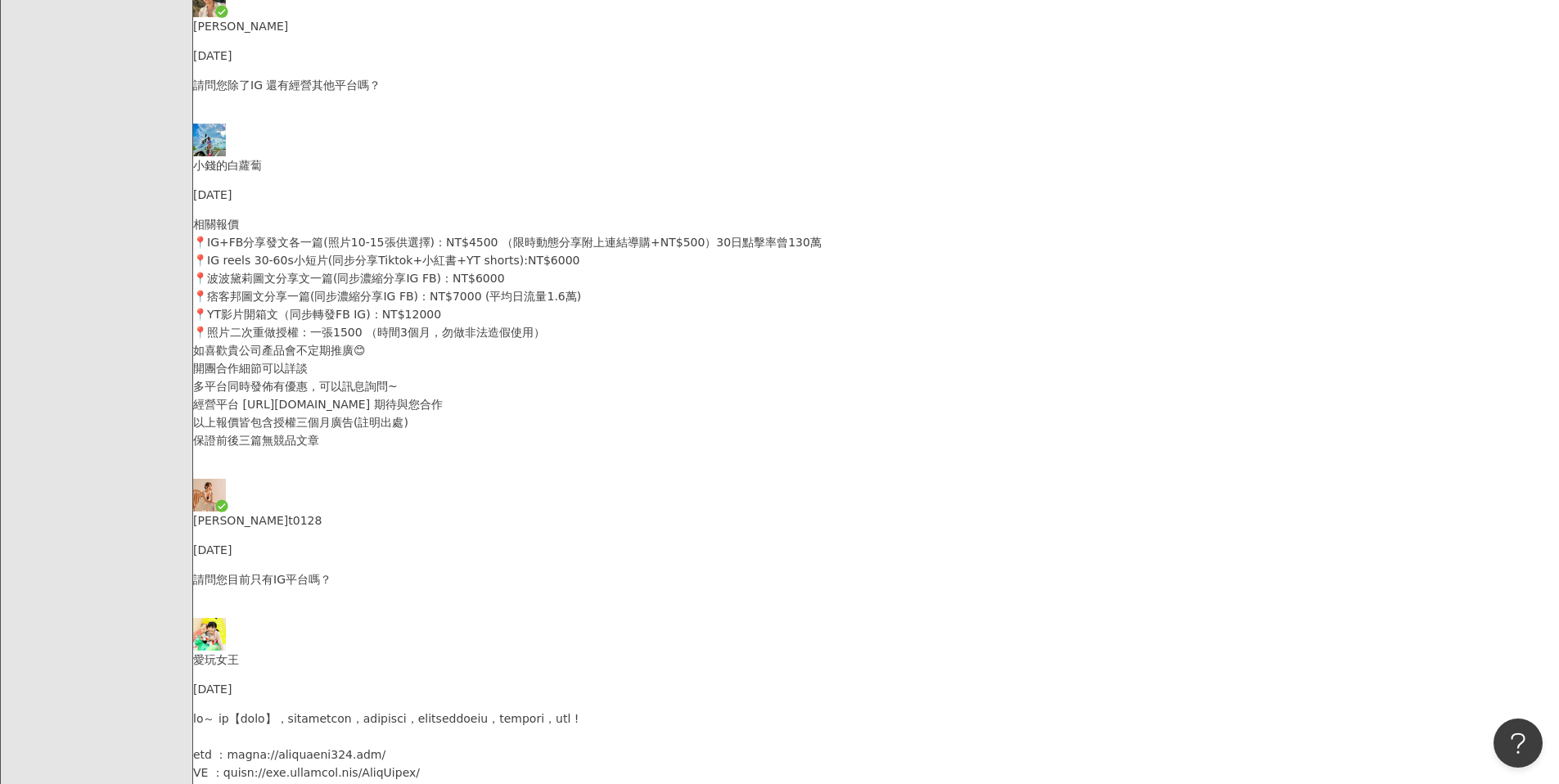
scroll to position [591, 0]
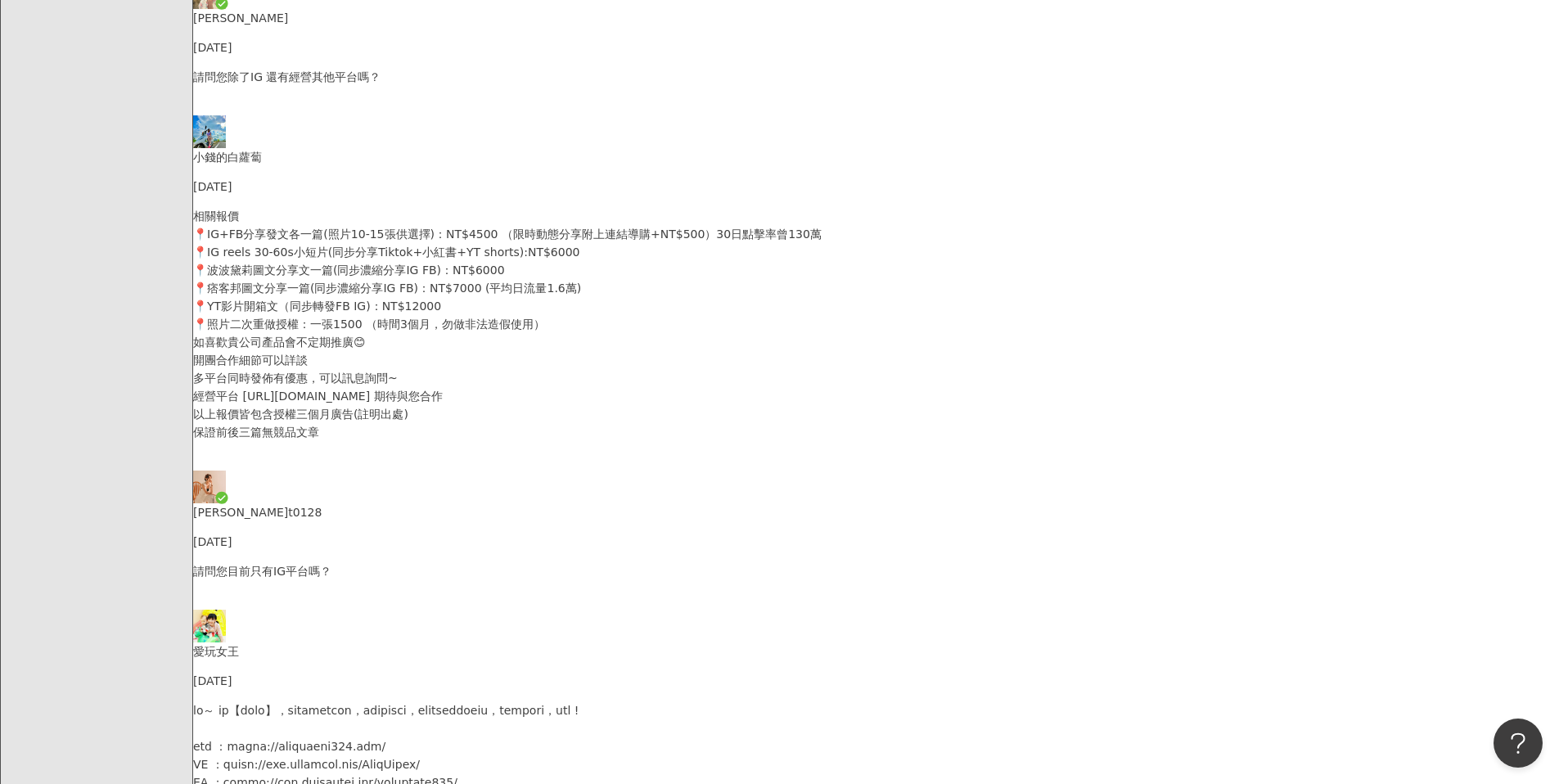
type textarea "**********"
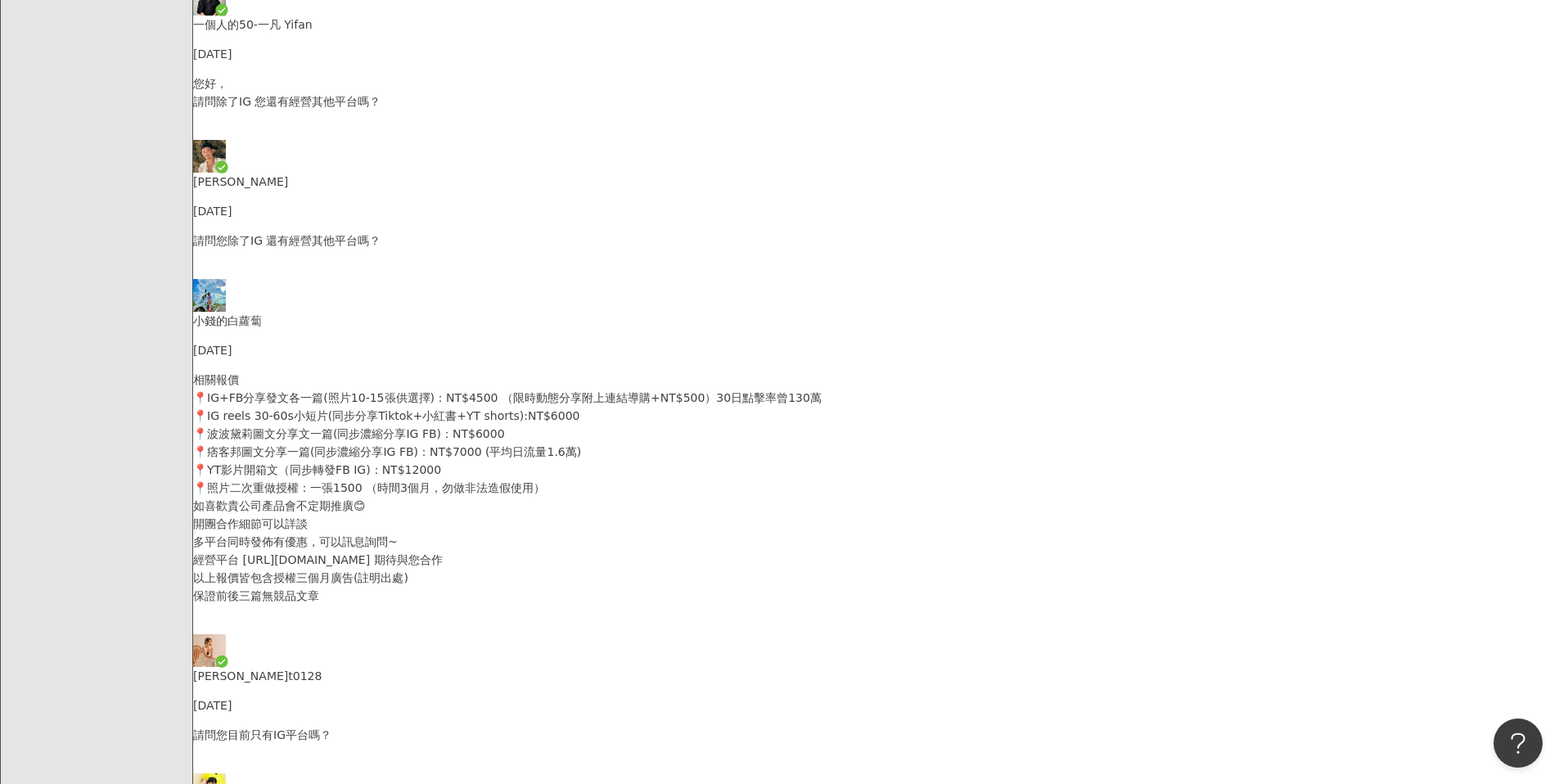
scroll to position [560, 0]
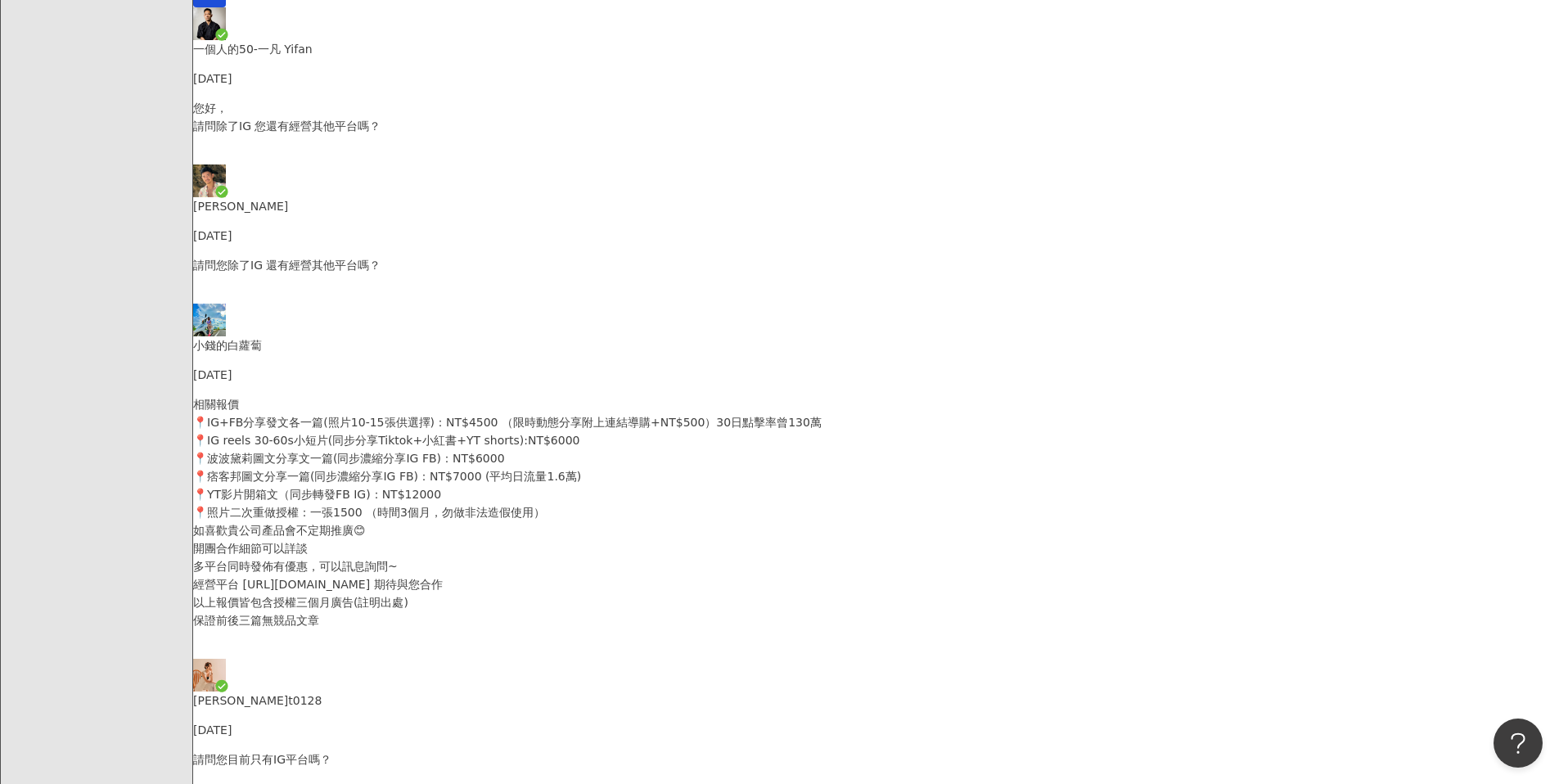
click at [470, 164] on div "一個人的50-一凡 Yifan Today 您好， 請問除了IG 您還有經營其他平台嗎？" at bounding box center [876, 85] width 1366 height 157
drag, startPoint x: 1142, startPoint y: 564, endPoint x: 1341, endPoint y: 591, distance: 200.8
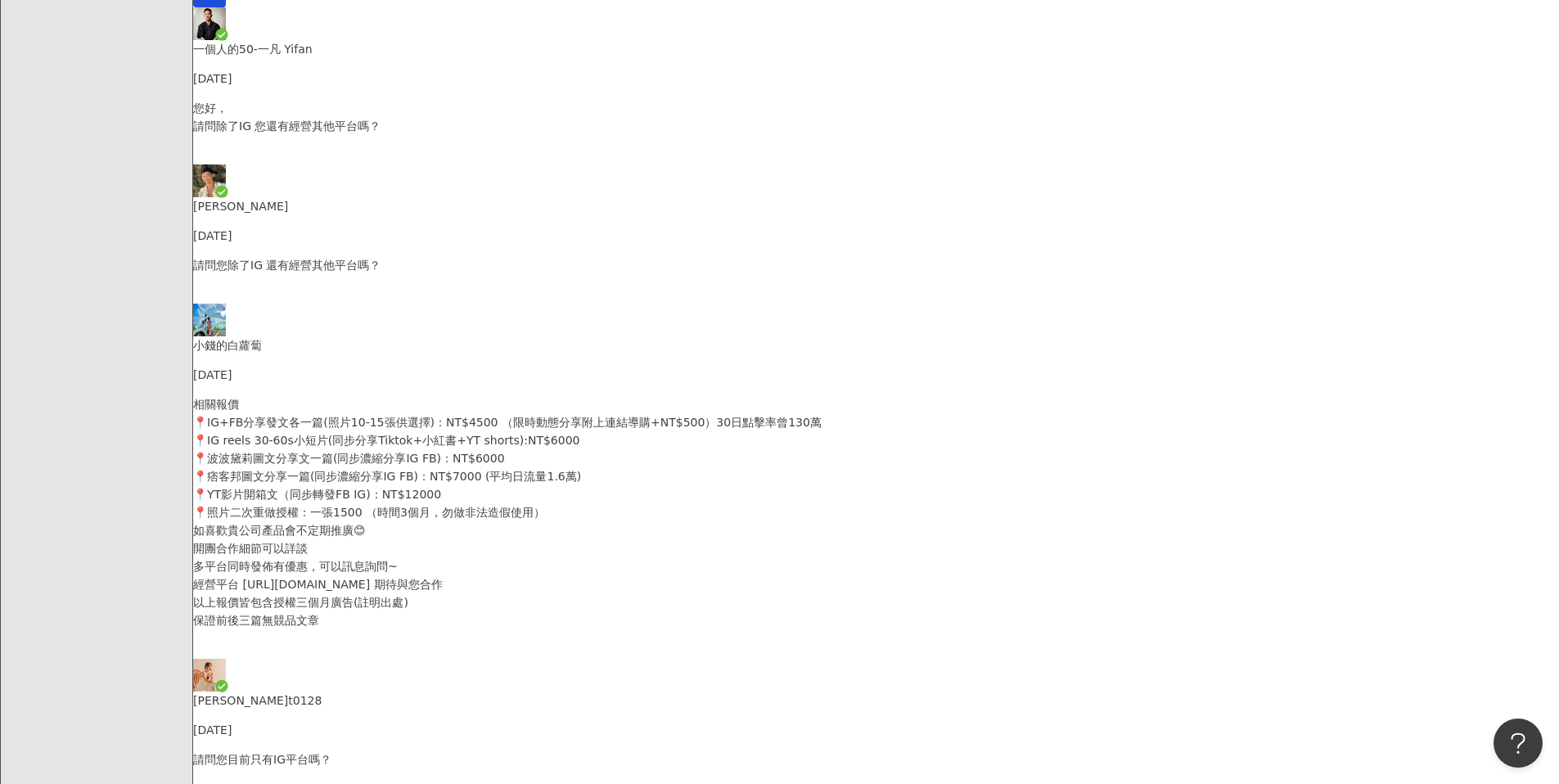
copy p "您好， 請問除了IG 您還有經營其他平台嗎？"
paste textarea "**********"
type textarea "**********"
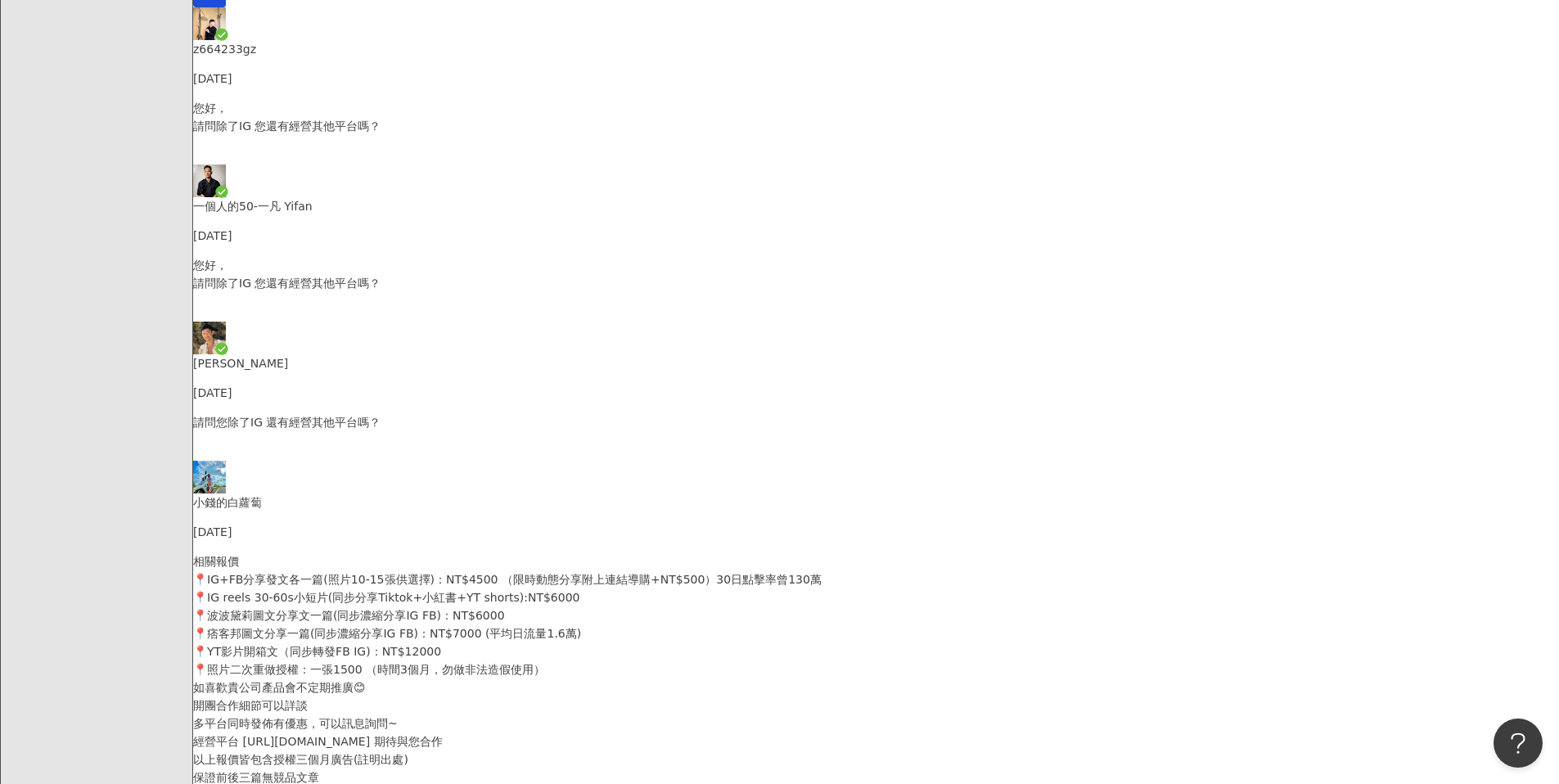
click at [481, 145] on div "您好， 請問除了IG 您還有經營其他平台嗎？" at bounding box center [876, 131] width 1366 height 65
drag, startPoint x: 1139, startPoint y: 563, endPoint x: 1347, endPoint y: 585, distance: 209.2
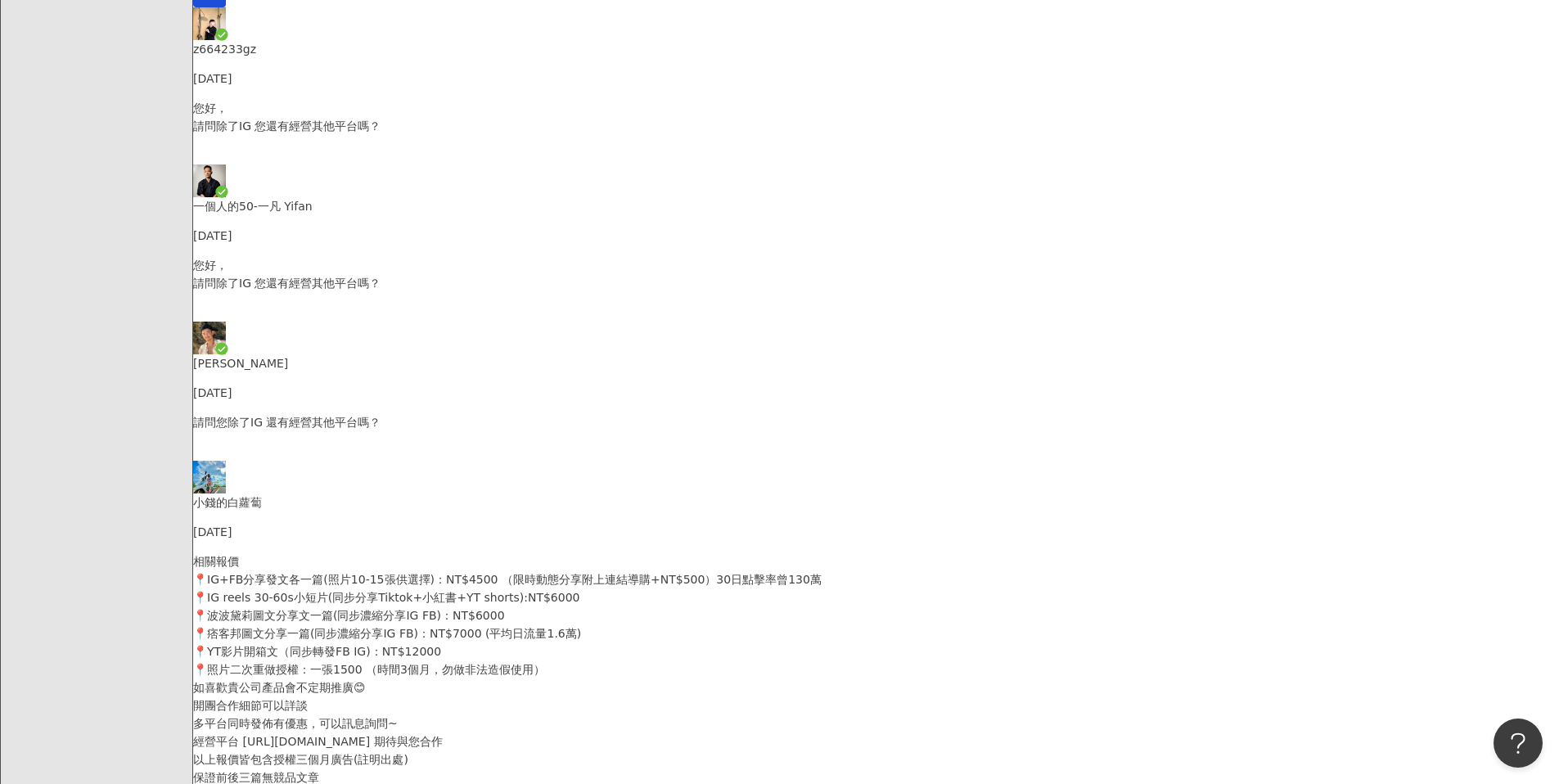
copy p "您好， 請問除了IG 您還有經營其他平台嗎？"
paste textarea "**********"
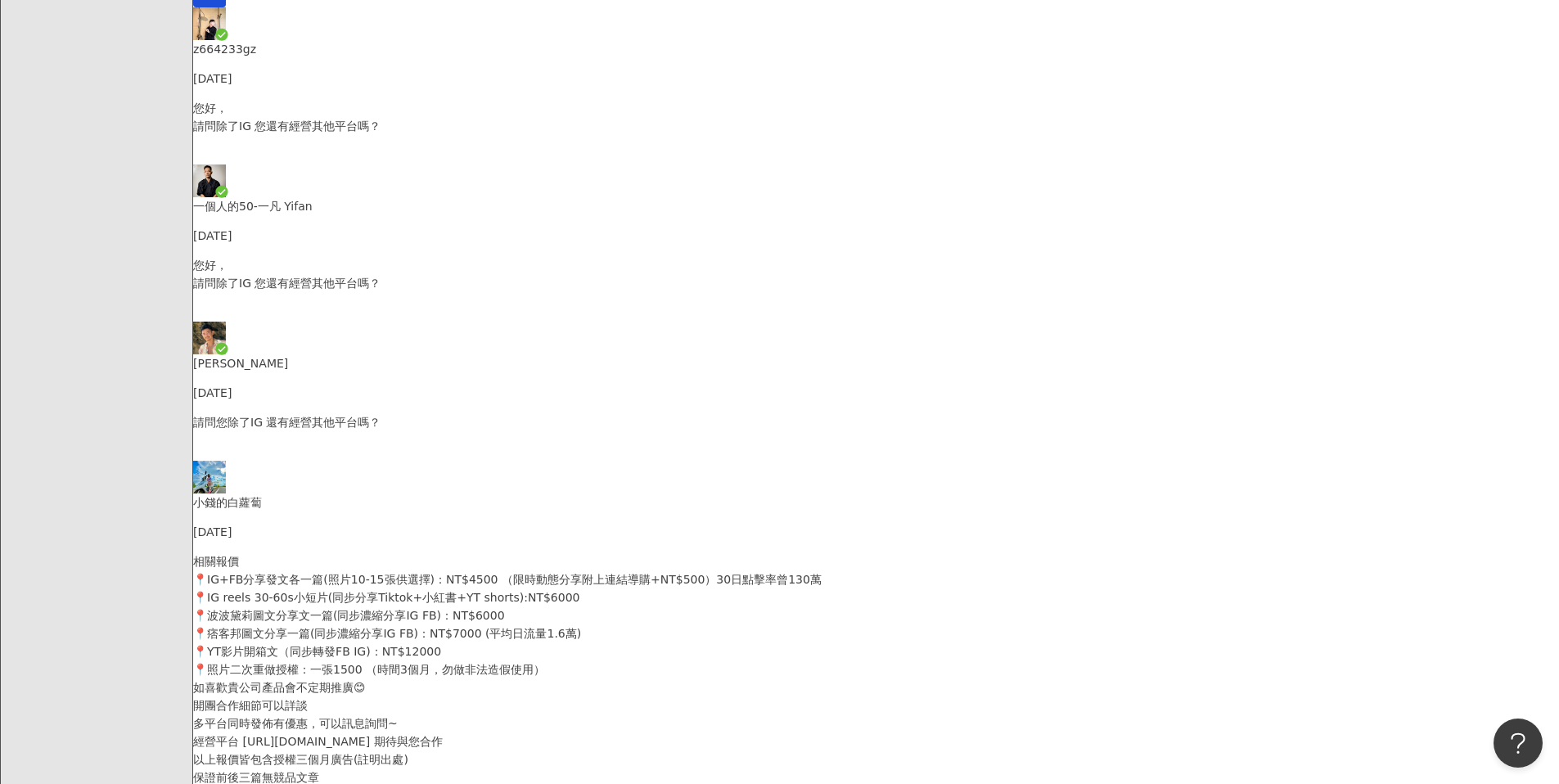
type textarea "**********"
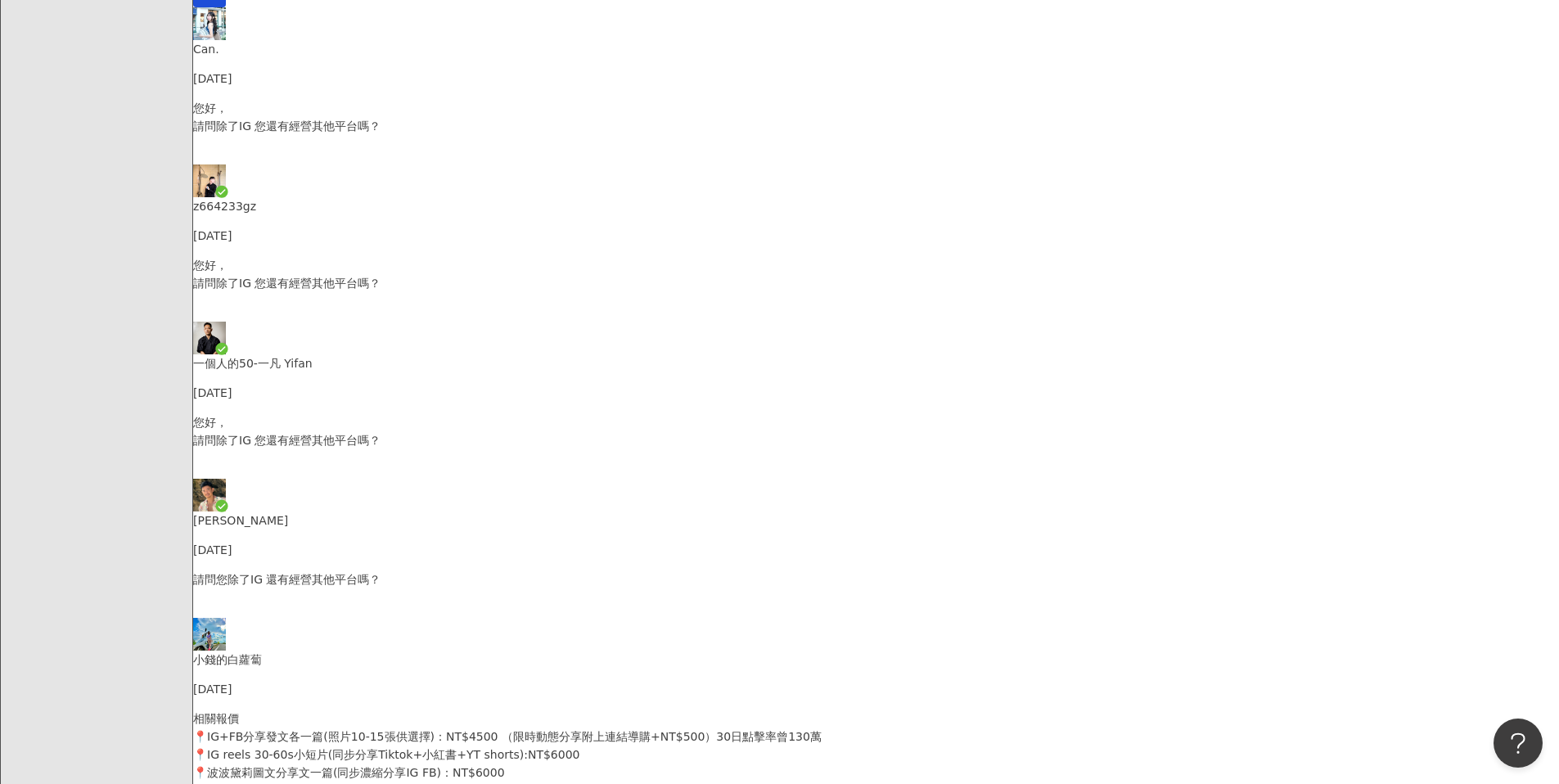
scroll to position [548, 0]
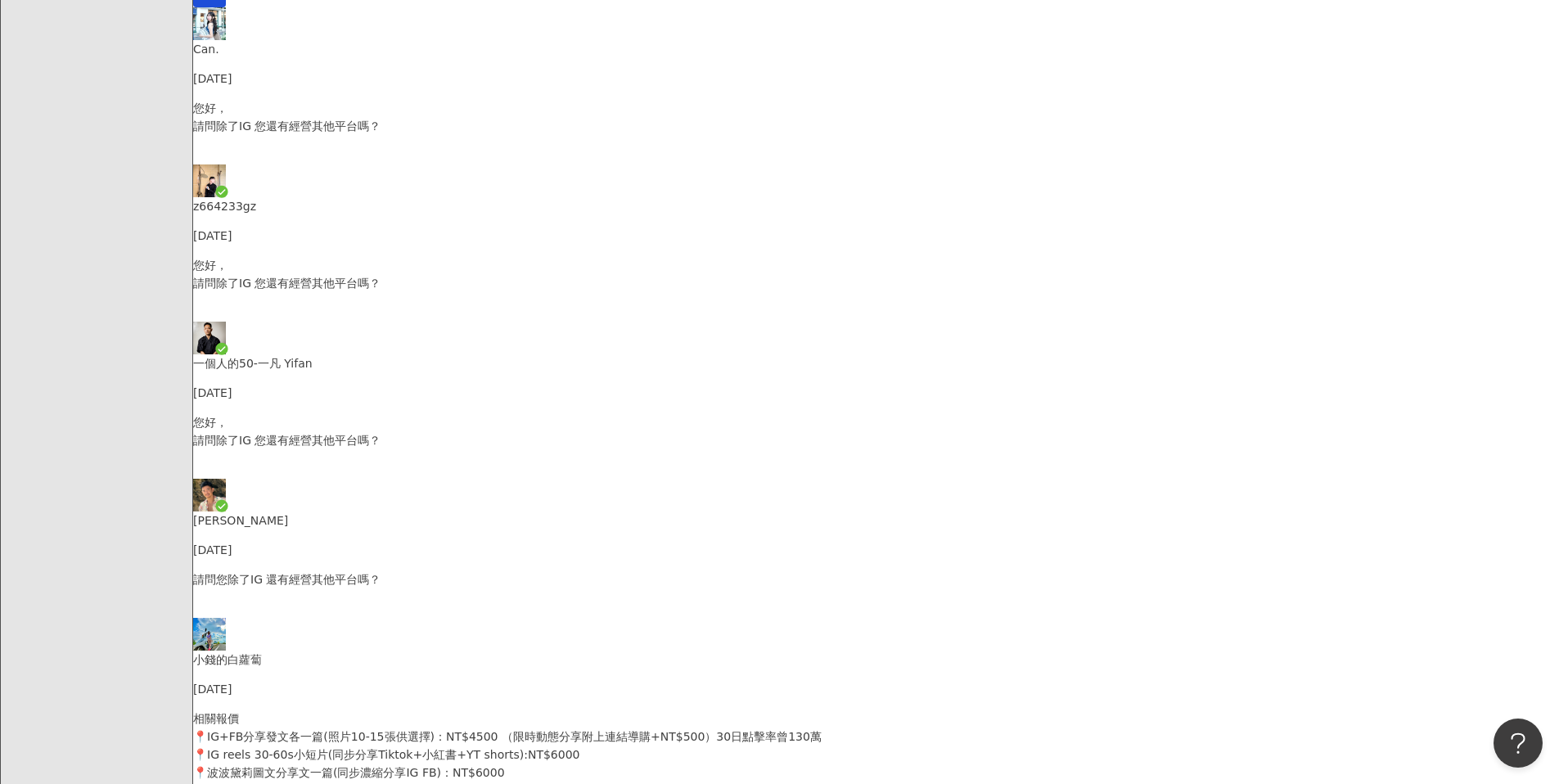
drag, startPoint x: 508, startPoint y: 672, endPoint x: 529, endPoint y: 633, distance: 44.3
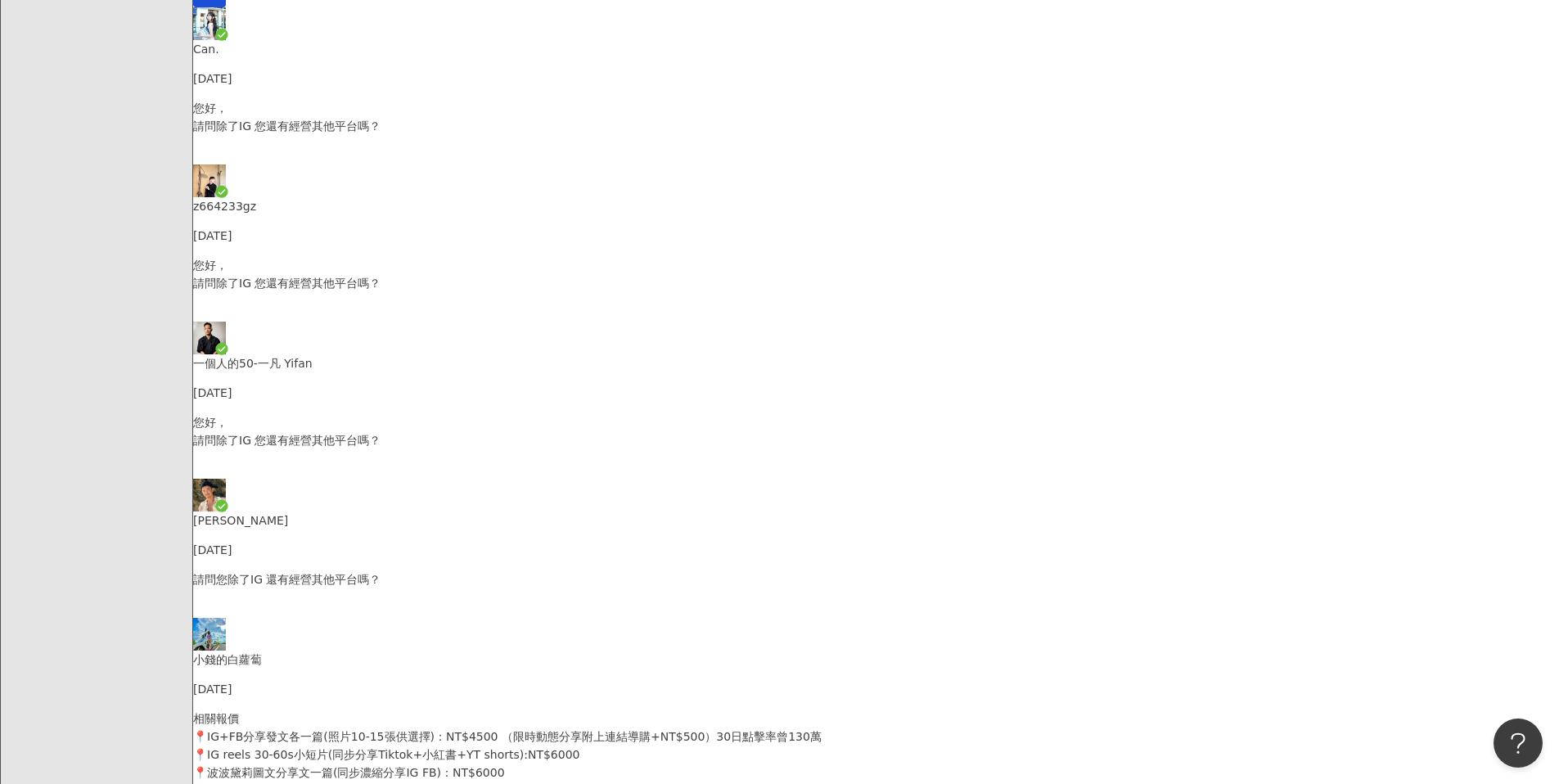
scroll to position [176, 0]
click at [468, 650] on p "小錢的白蘿蔔" at bounding box center [876, 659] width 1366 height 18
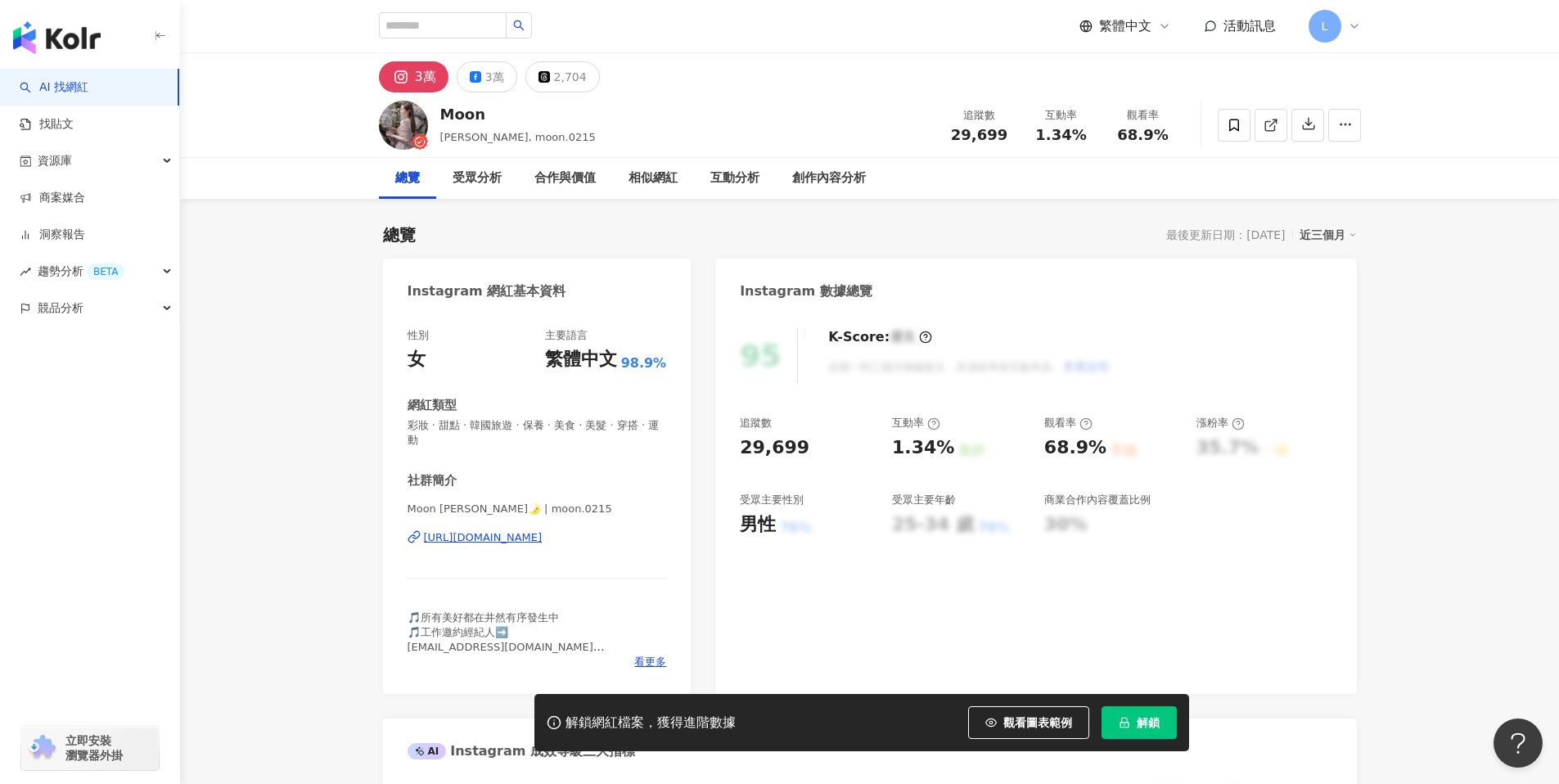
click at [471, 530] on div "https://www.instagram.com/moon.0215/" at bounding box center [483, 537] width 118 height 15
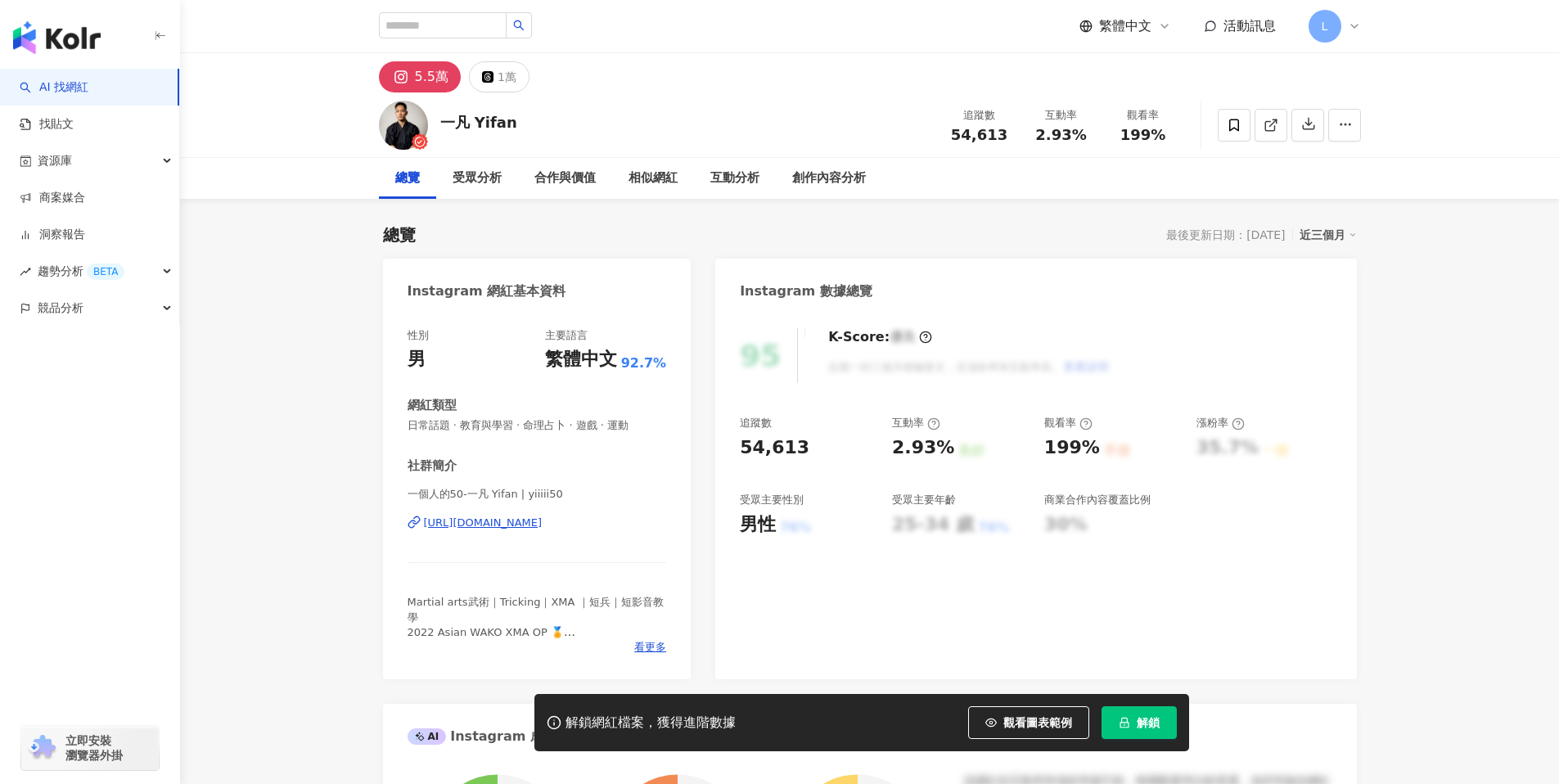
click at [521, 522] on div "https://www.instagram.com/yiiiii50/" at bounding box center [483, 522] width 118 height 15
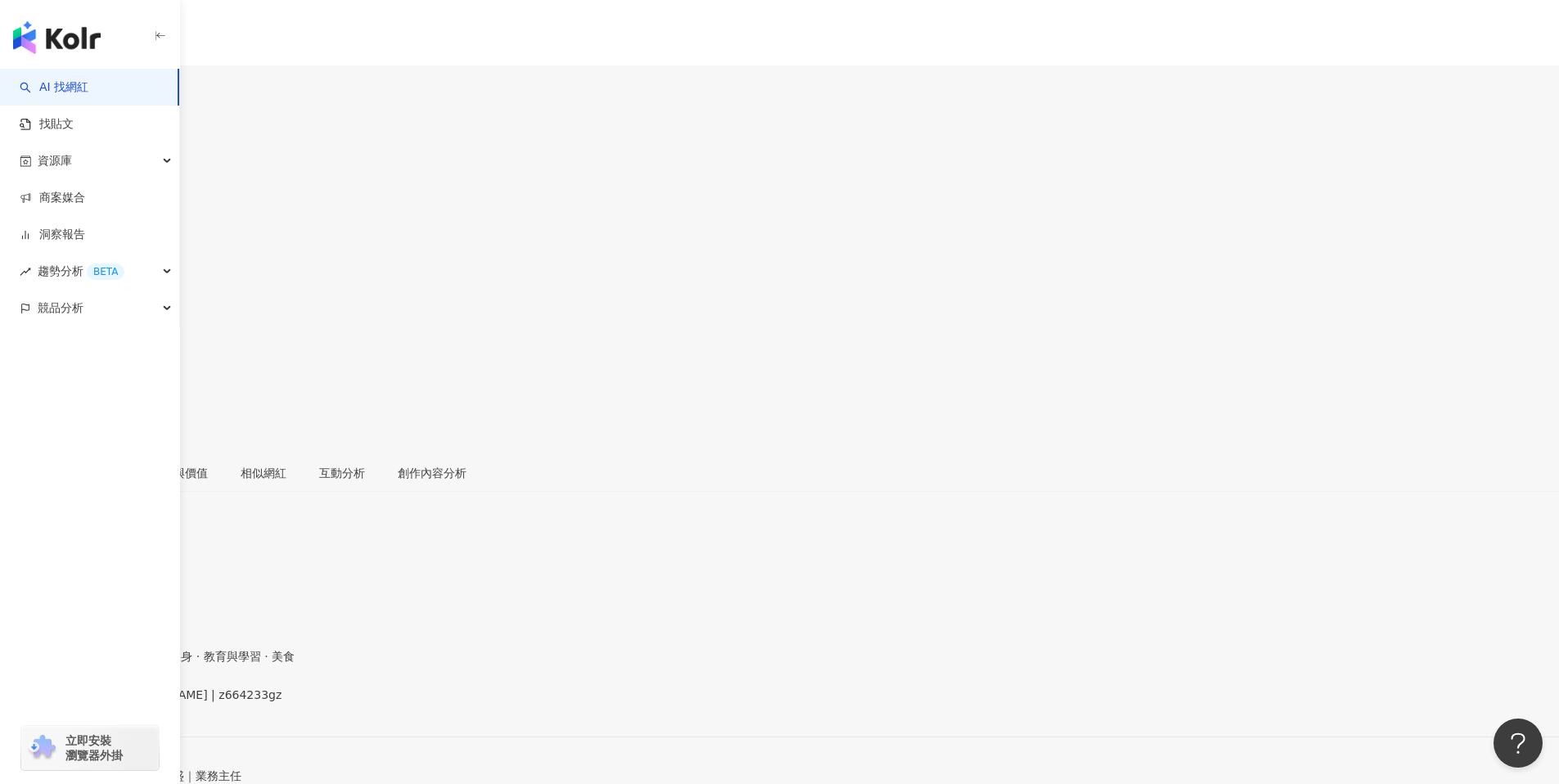
click at [144, 701] on div "[URL][DOMAIN_NAME]" at bounding box center [80, 708] width 128 height 13
click at [68, 82] on button "315" at bounding box center [50, 90] width 35 height 32
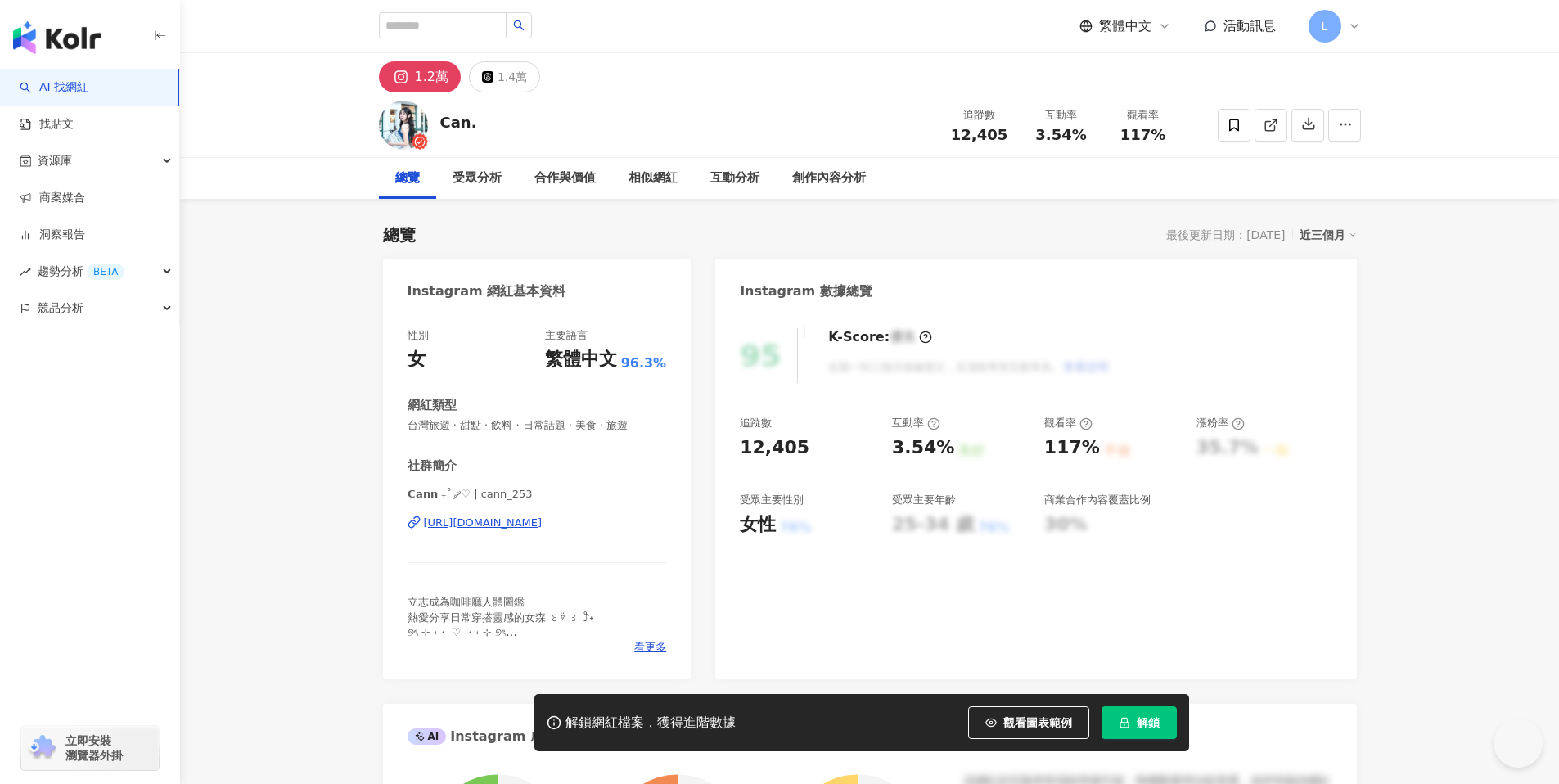
click at [543, 528] on div "[URL][DOMAIN_NAME]" at bounding box center [483, 522] width 118 height 15
